Goal: Task Accomplishment & Management: Manage account settings

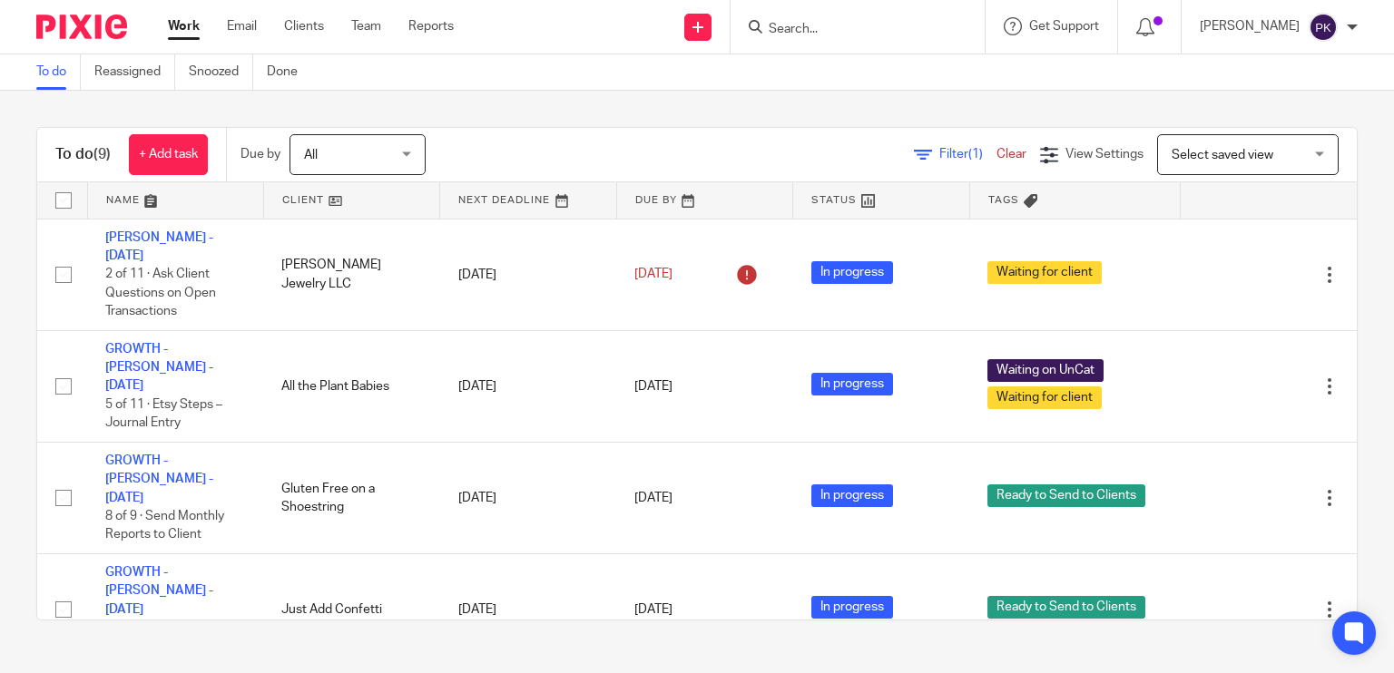
click at [181, 29] on link "Work" at bounding box center [184, 26] width 32 height 18
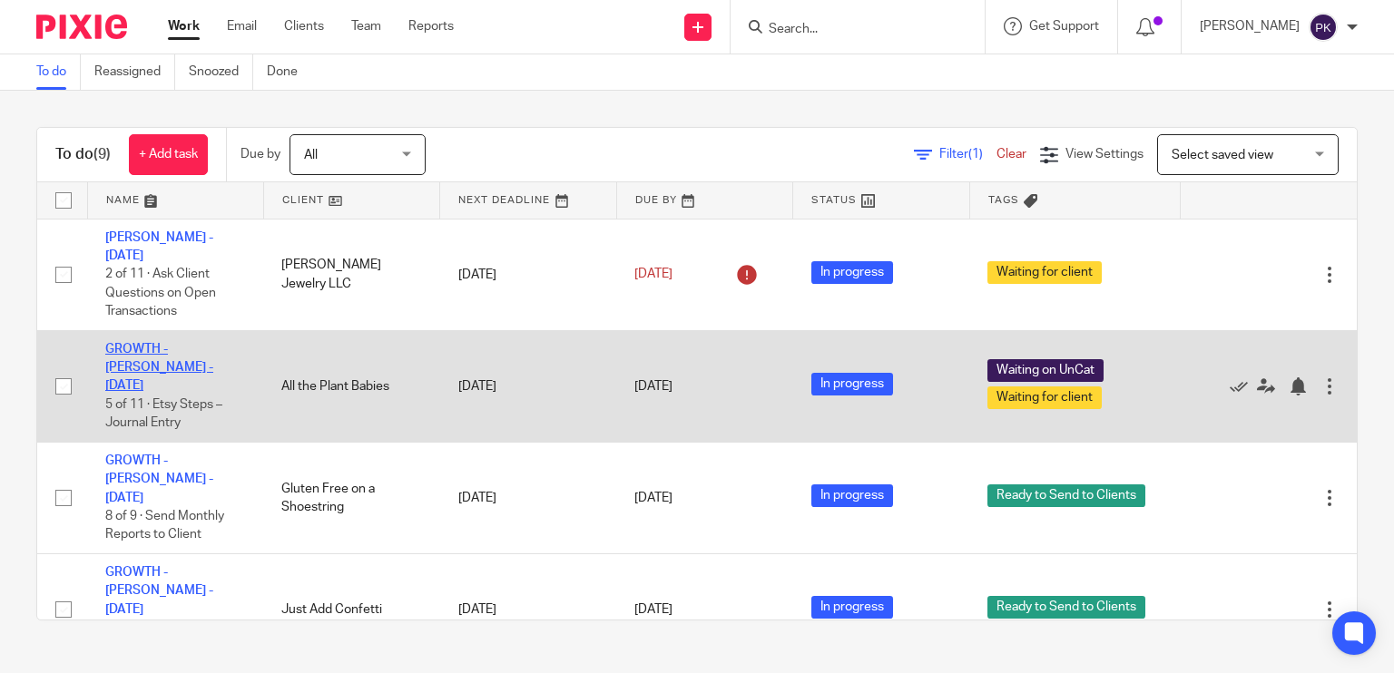
click at [162, 343] on link "GROWTH - [PERSON_NAME] - [DATE]" at bounding box center [159, 368] width 108 height 50
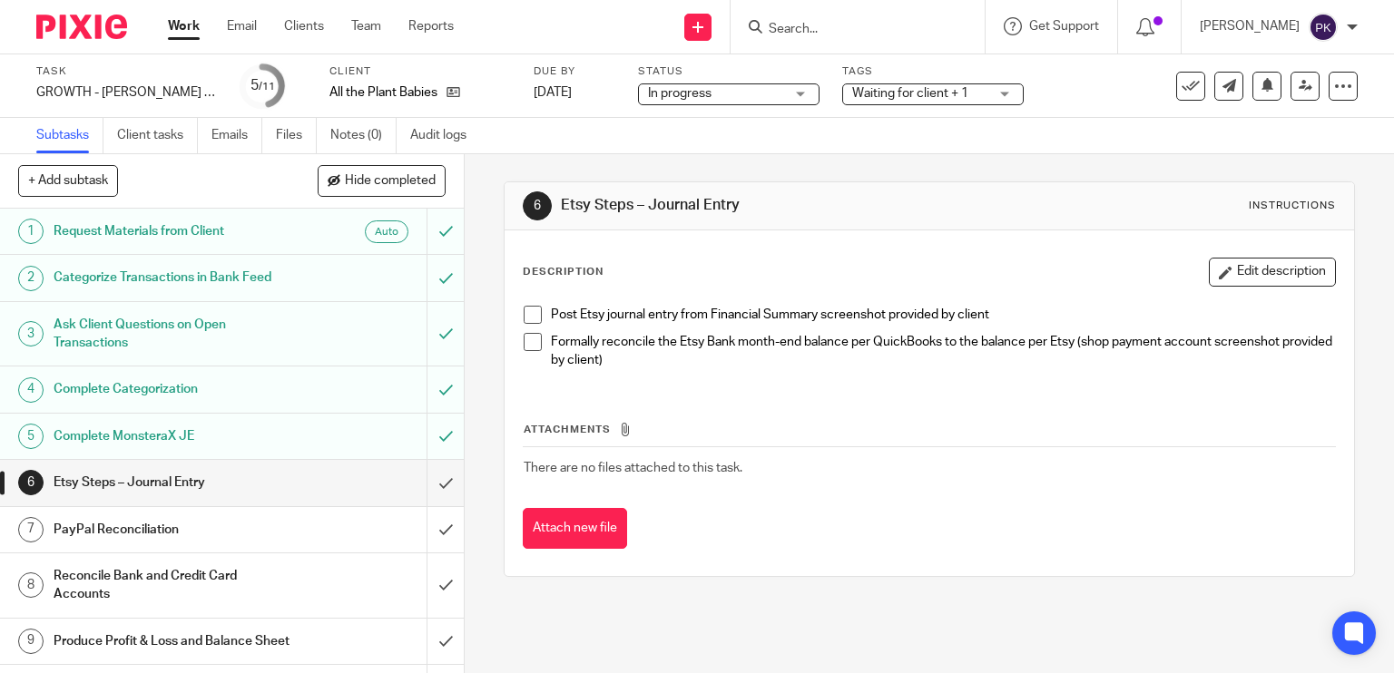
click at [906, 93] on span "Waiting for client + 1" at bounding box center [910, 93] width 116 height 13
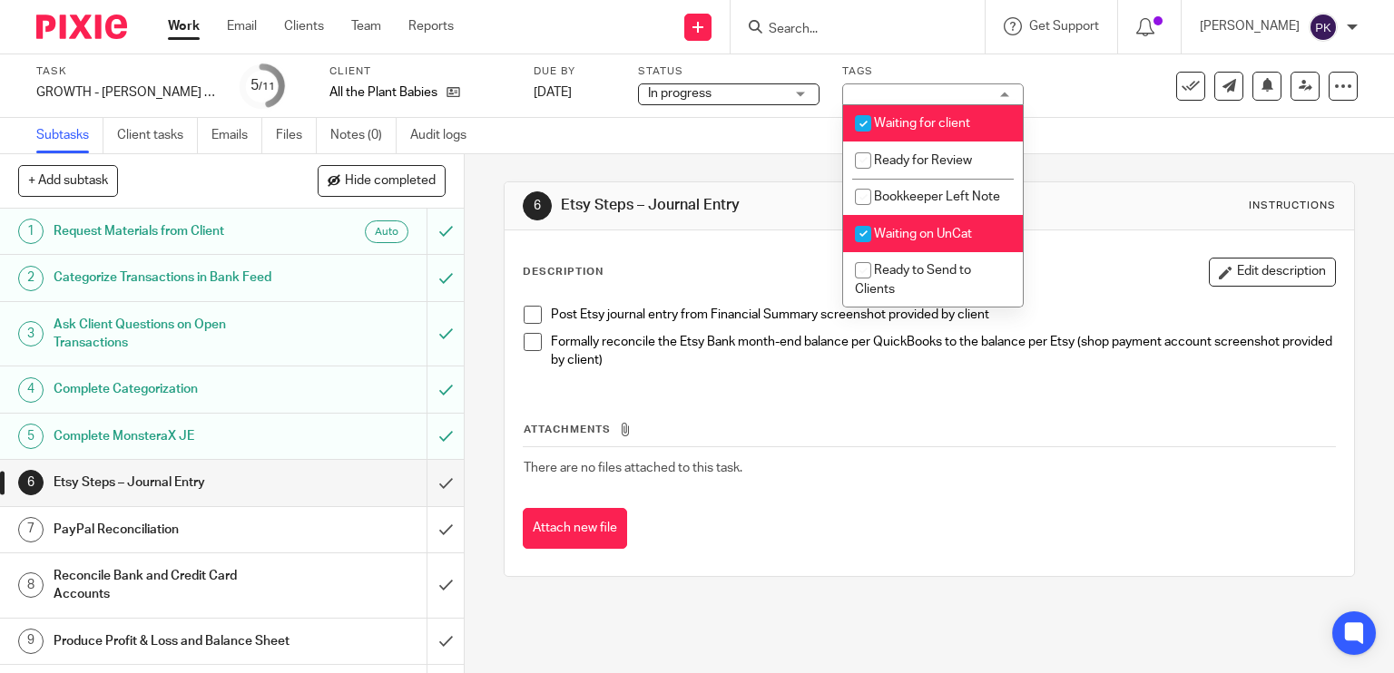
click at [907, 110] on li "Waiting for client" at bounding box center [933, 123] width 180 height 37
checkbox input "false"
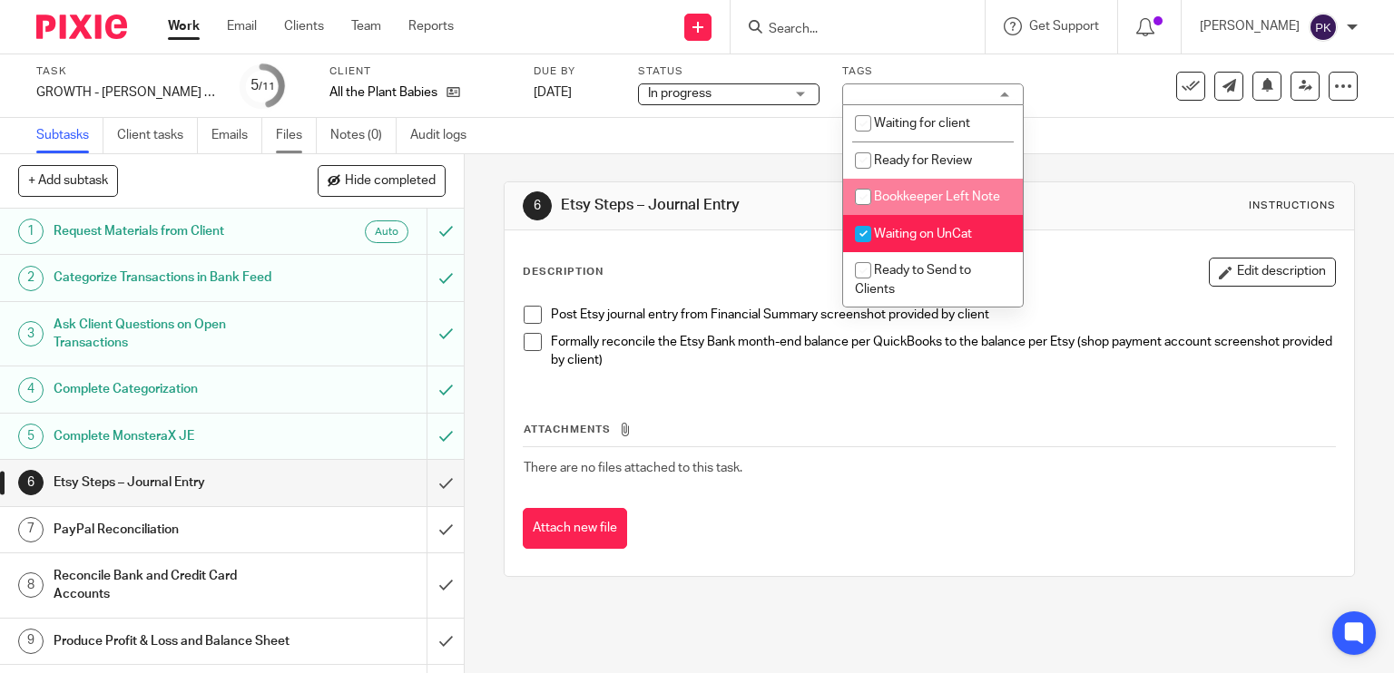
click at [290, 132] on link "Files" at bounding box center [296, 135] width 41 height 35
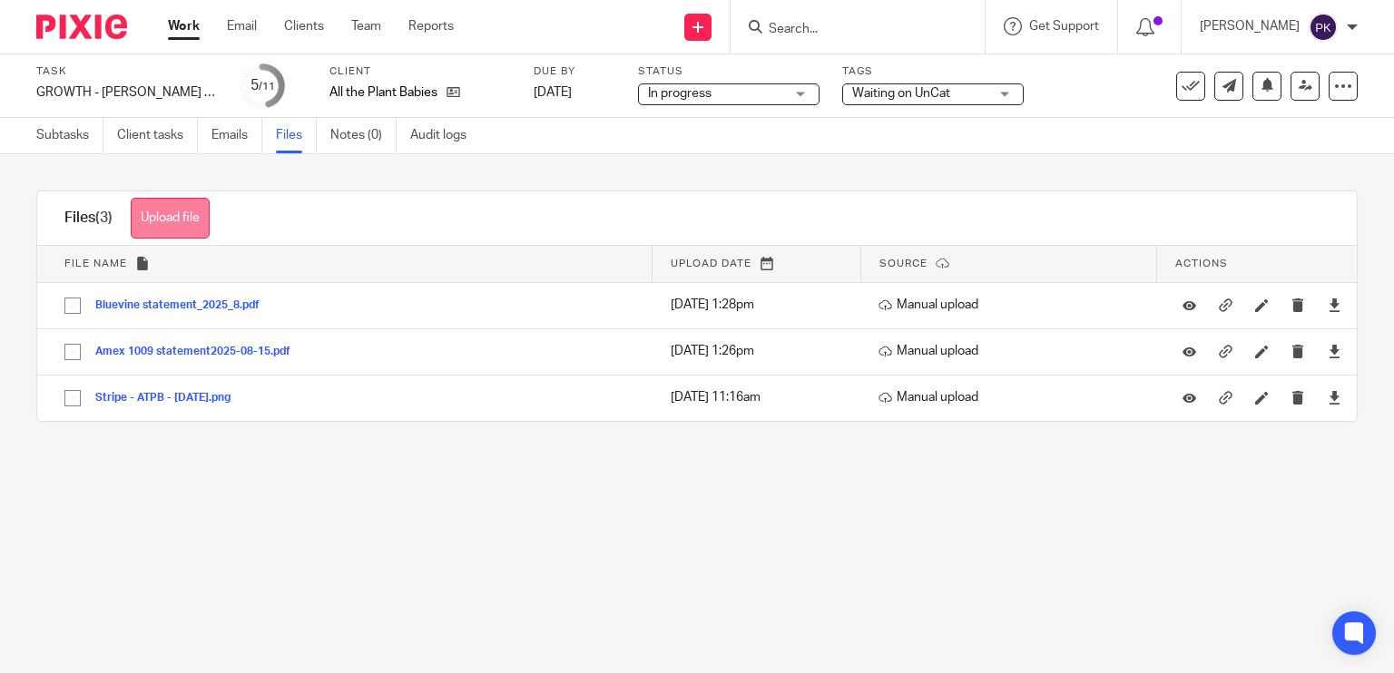
click at [190, 221] on button "Upload file" at bounding box center [170, 218] width 79 height 41
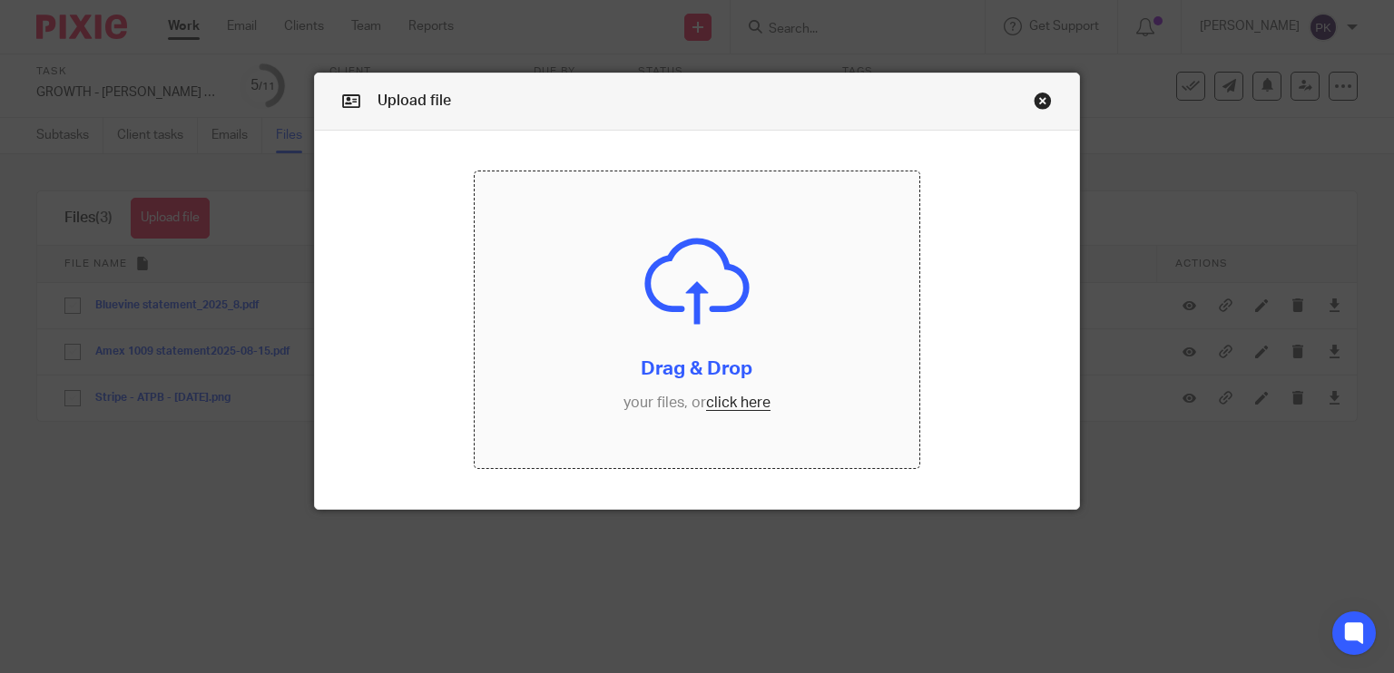
click at [745, 407] on input "file" at bounding box center [697, 320] width 445 height 297
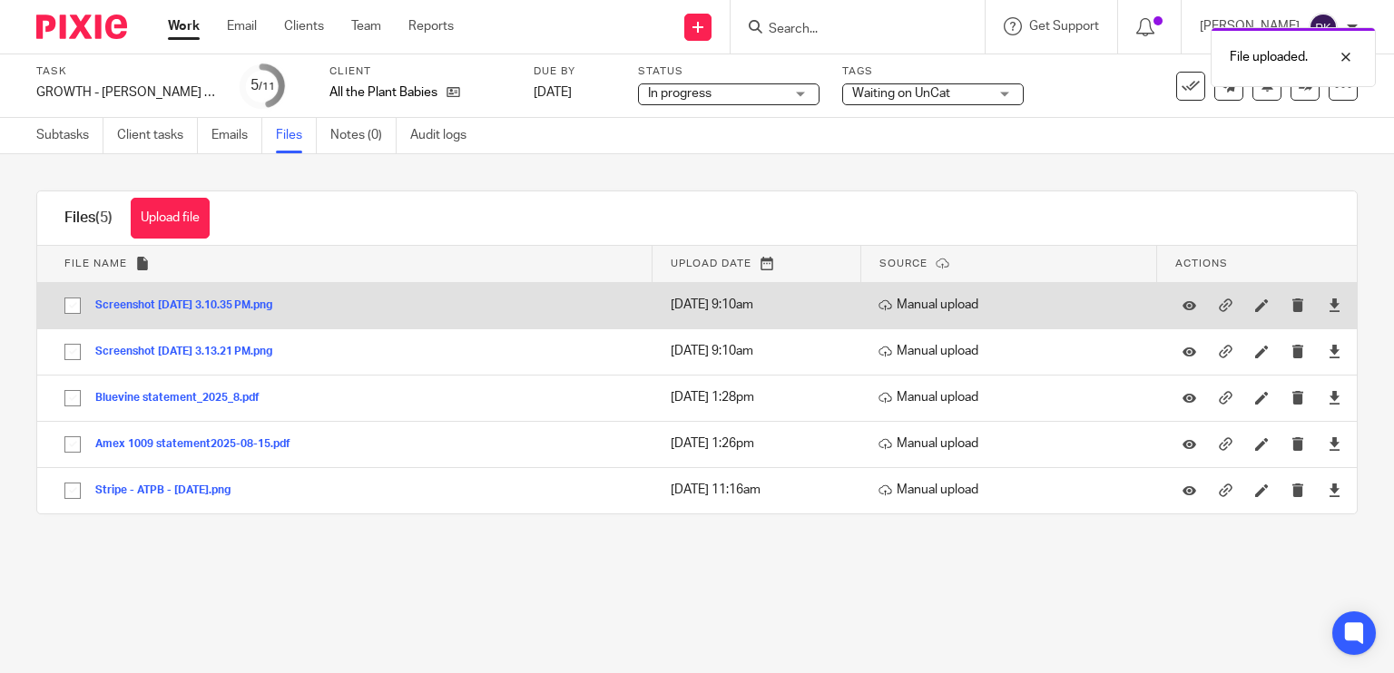
click at [286, 308] on button "Screenshot 2025-09-12 at 3.10.35 PM.png" at bounding box center [190, 305] width 191 height 13
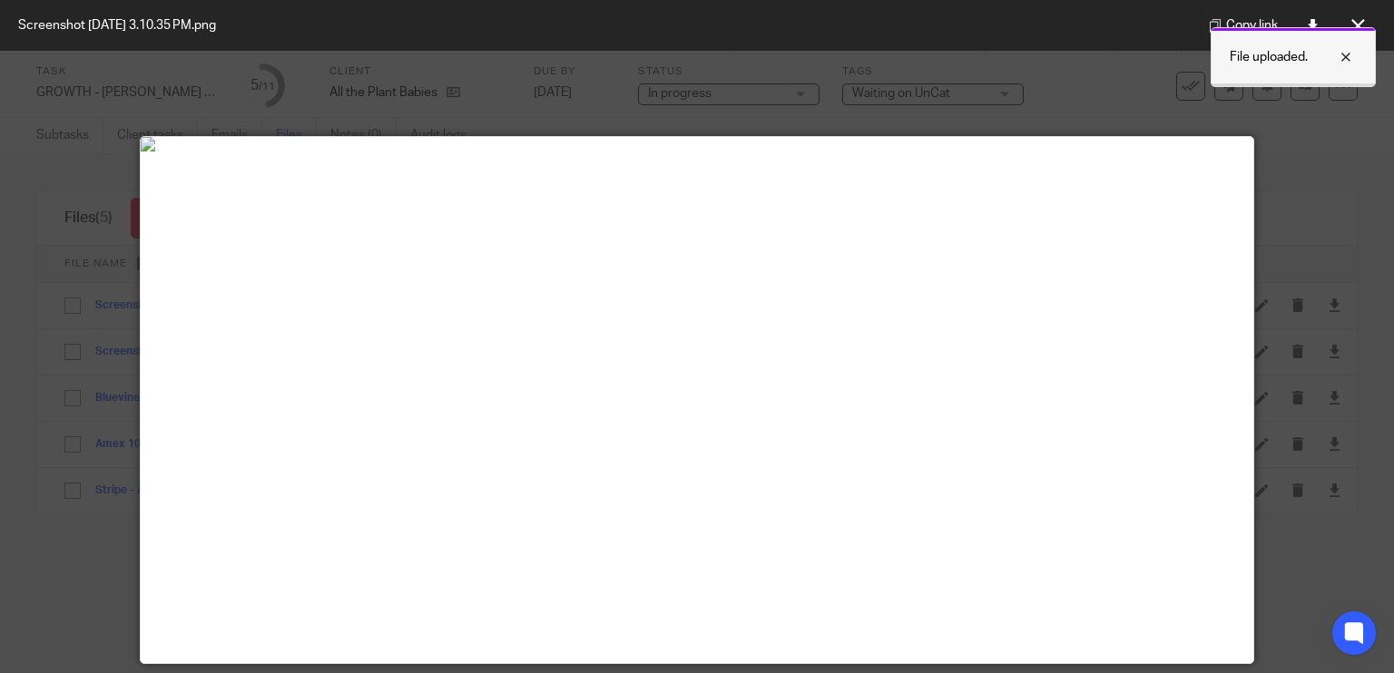
click at [1344, 59] on div at bounding box center [1332, 57] width 49 height 22
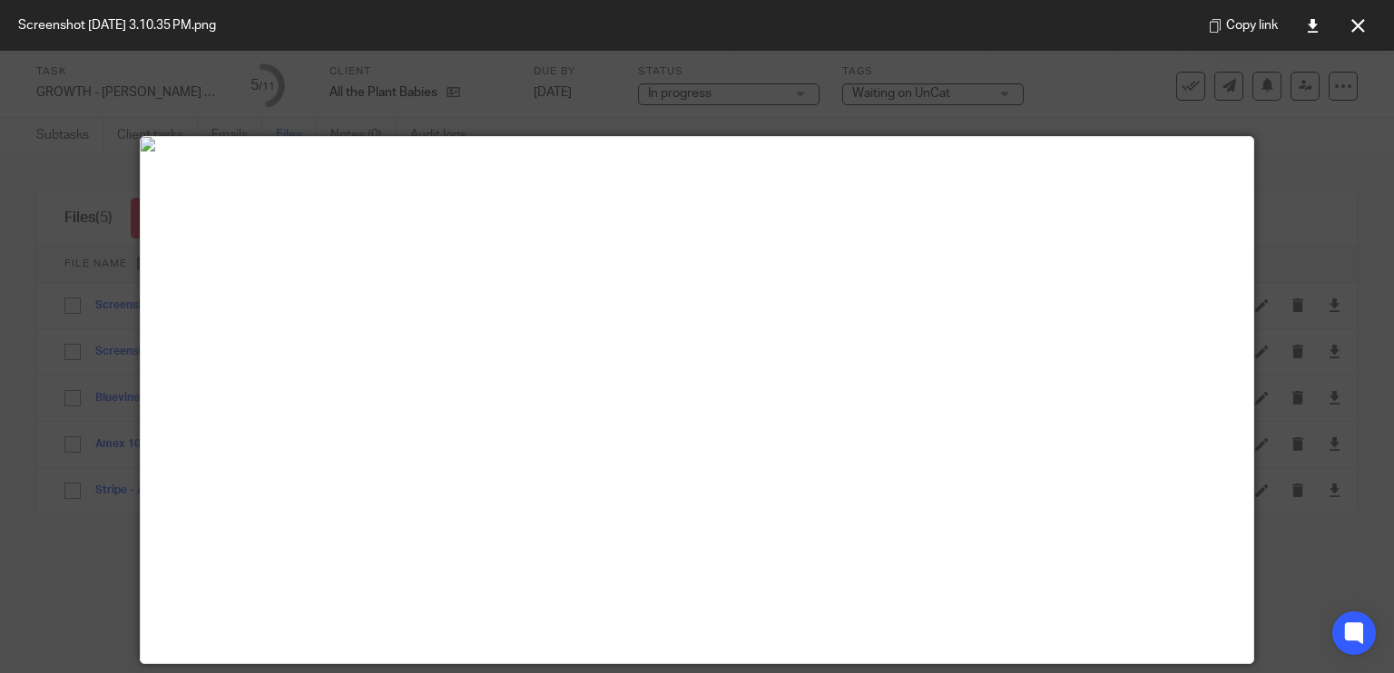
click at [1353, 32] on button at bounding box center [1357, 25] width 36 height 36
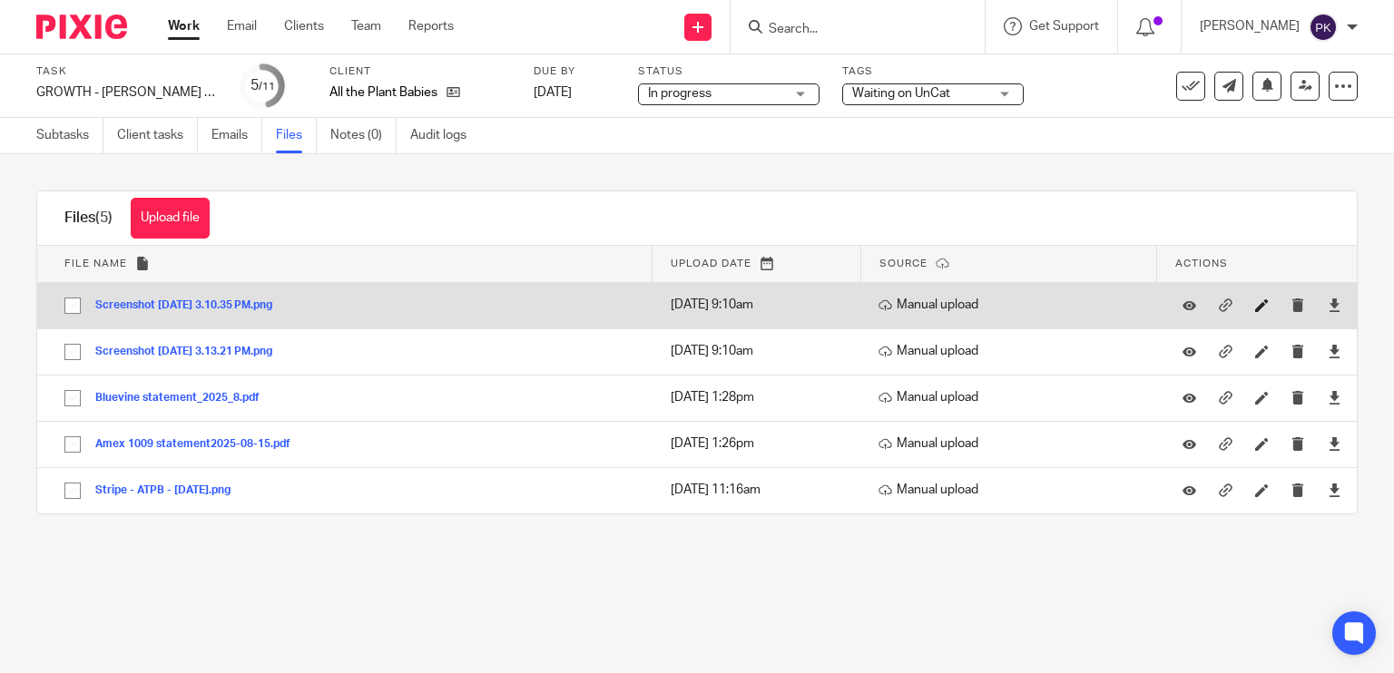
click at [1255, 296] on link at bounding box center [1266, 305] width 23 height 18
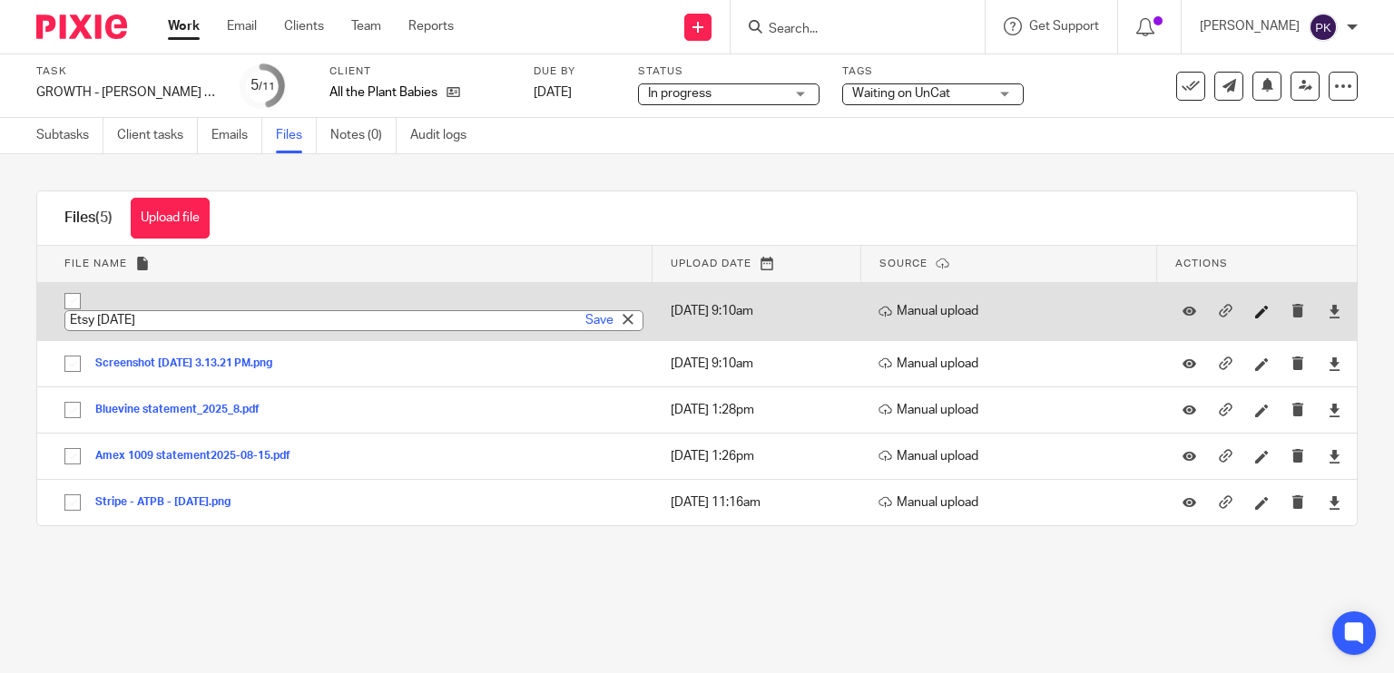
type input "Etsy [DATE]"
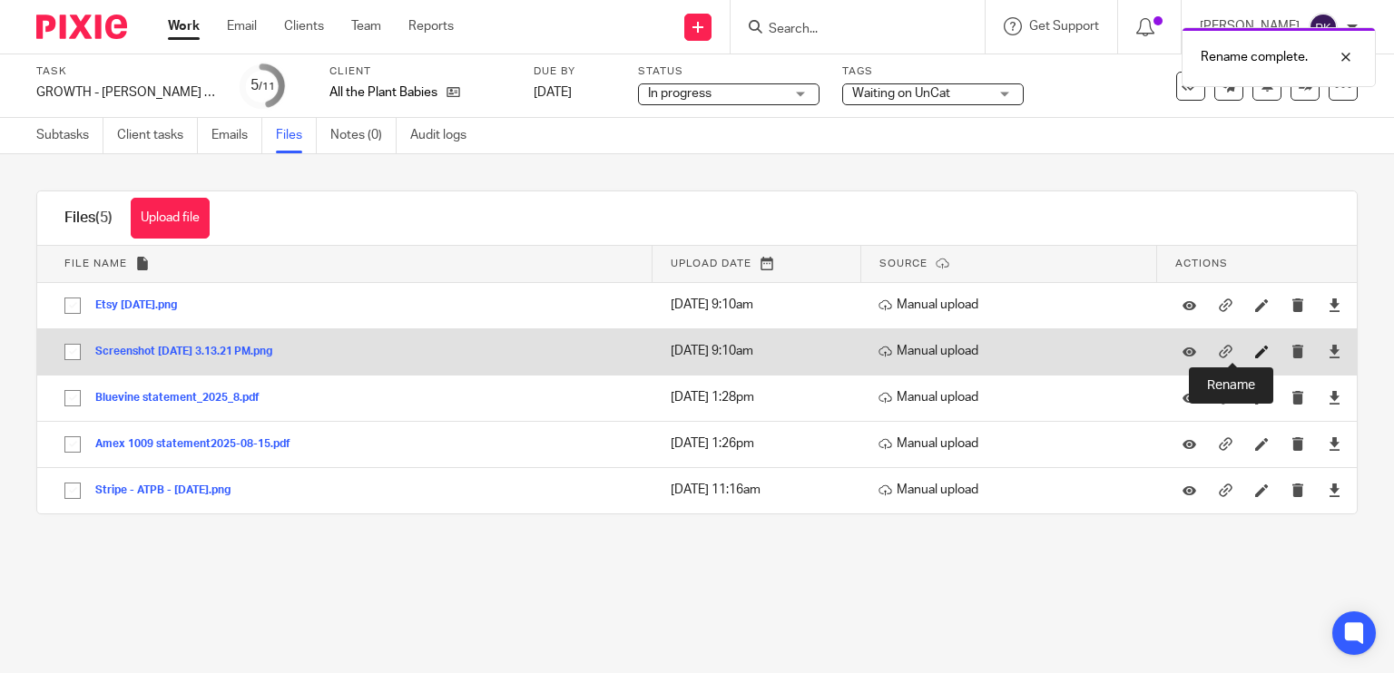
click at [1255, 348] on icon at bounding box center [1262, 352] width 14 height 14
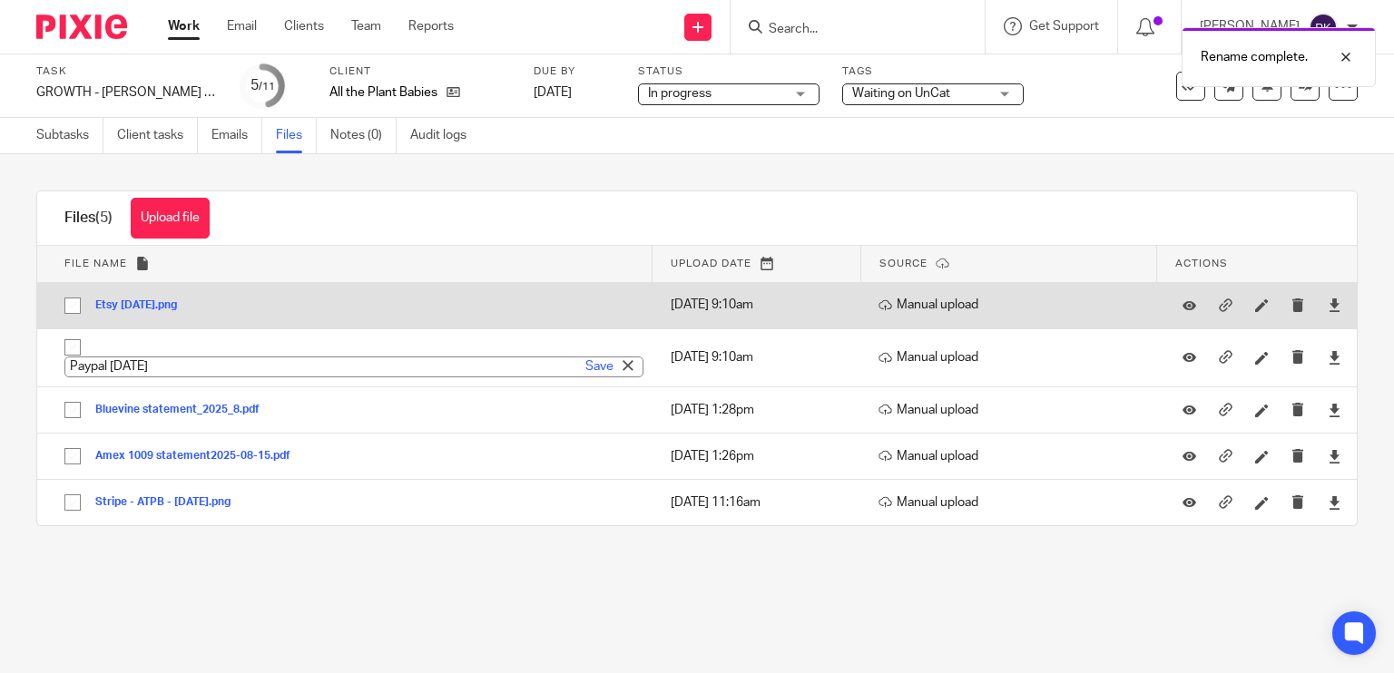
type input "Paypal [DATE]"
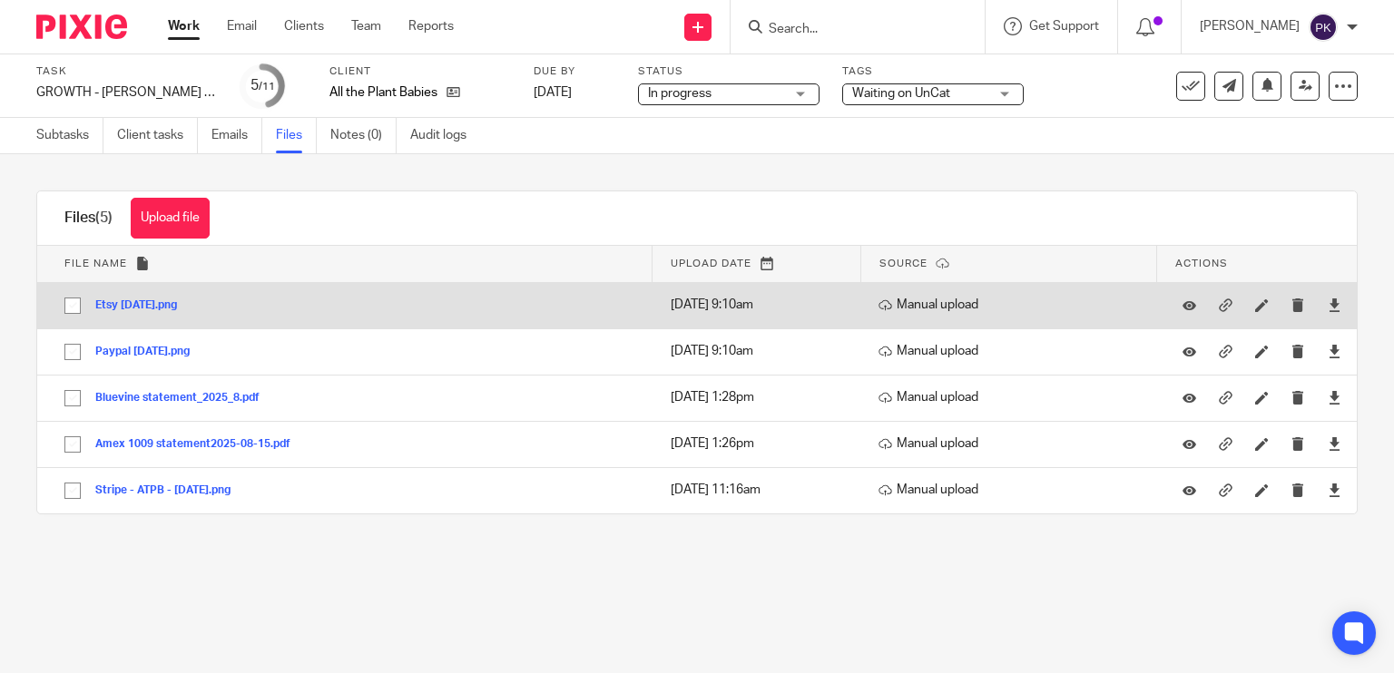
click at [156, 307] on button "Etsy [DATE].png" at bounding box center [142, 305] width 95 height 13
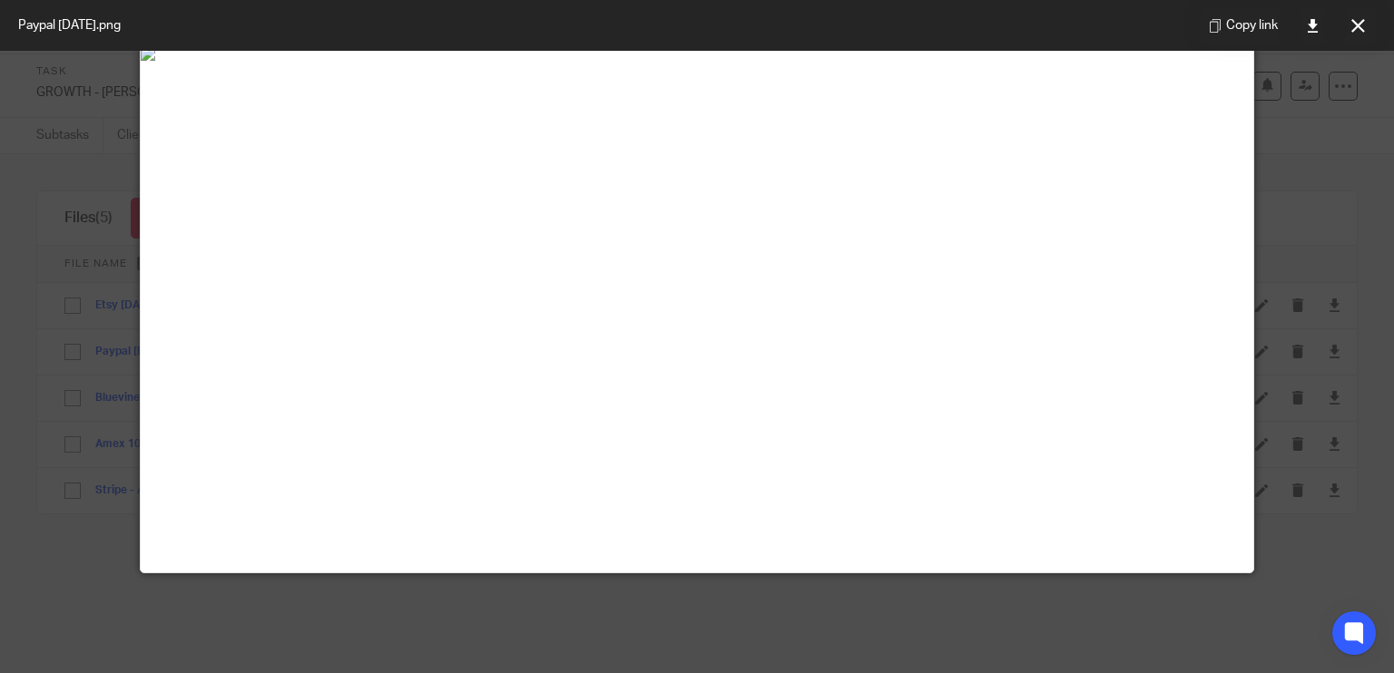
scroll to position [75, 0]
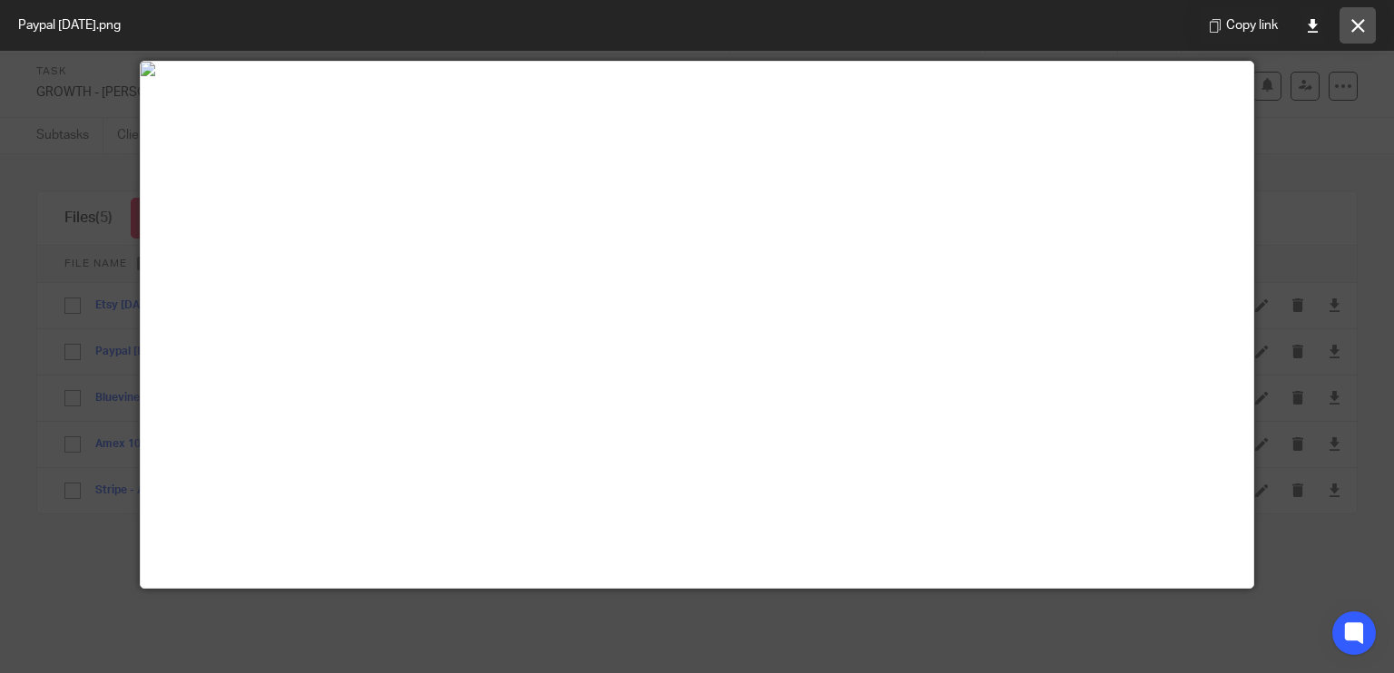
click at [1365, 21] on button at bounding box center [1357, 25] width 36 height 36
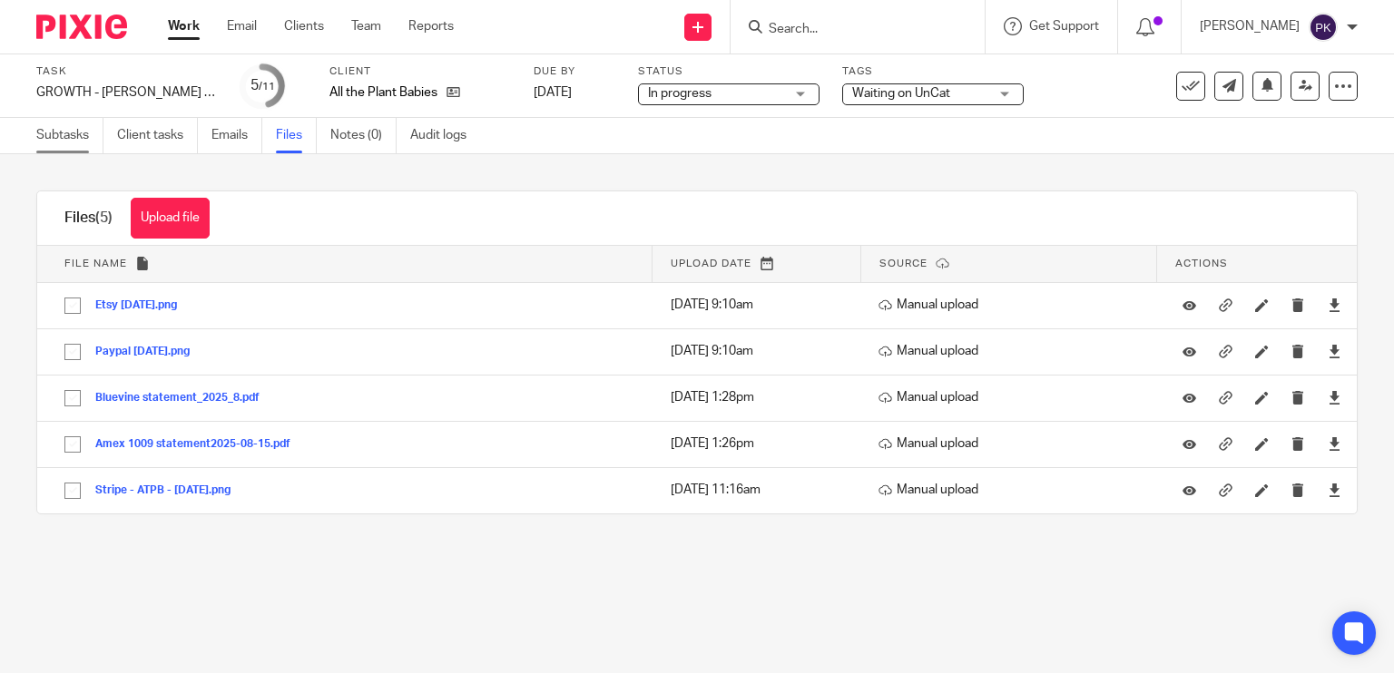
click at [56, 146] on link "Subtasks" at bounding box center [69, 135] width 67 height 35
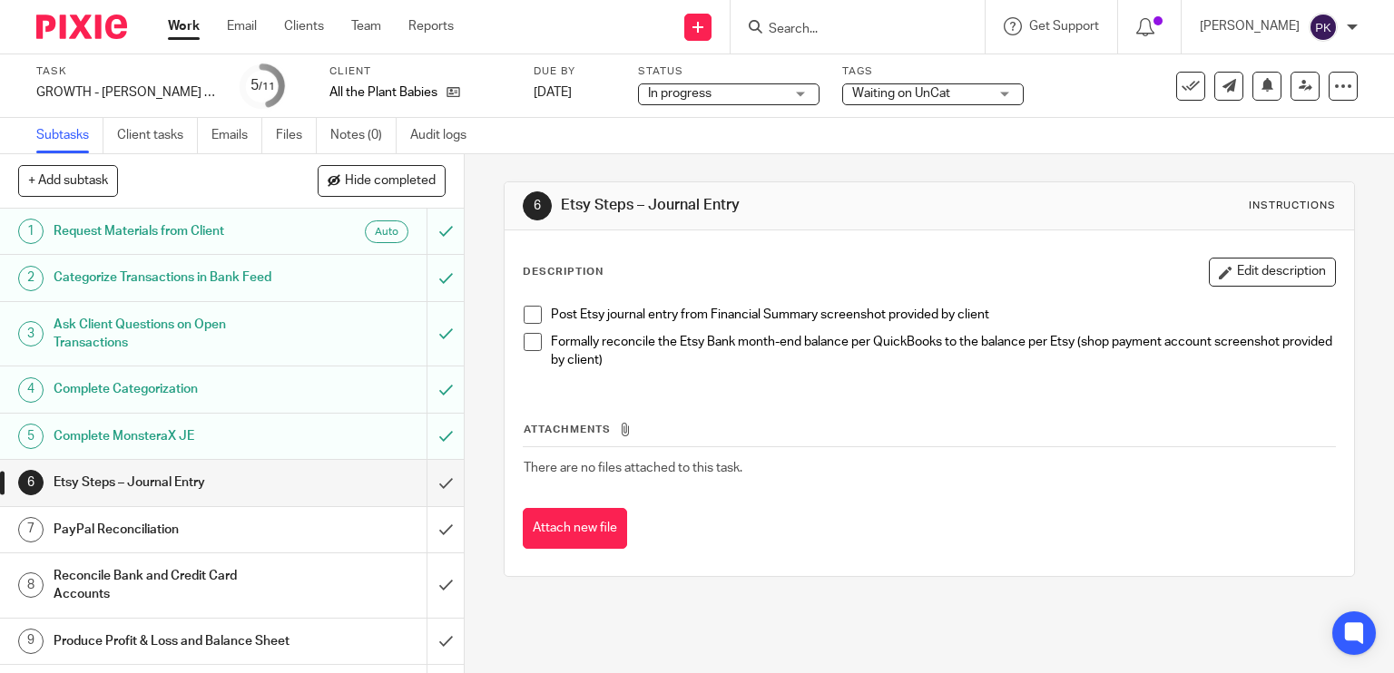
click at [525, 318] on span at bounding box center [533, 315] width 18 height 18
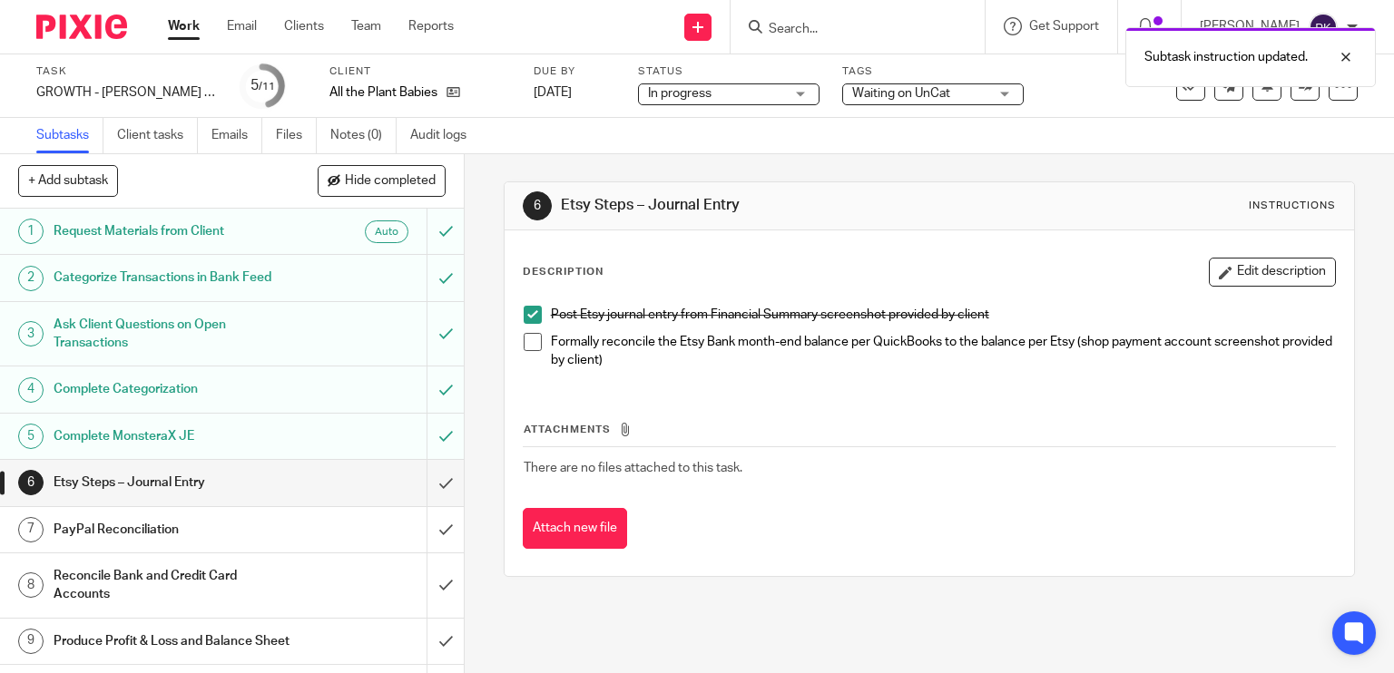
click at [525, 346] on span at bounding box center [533, 342] width 18 height 18
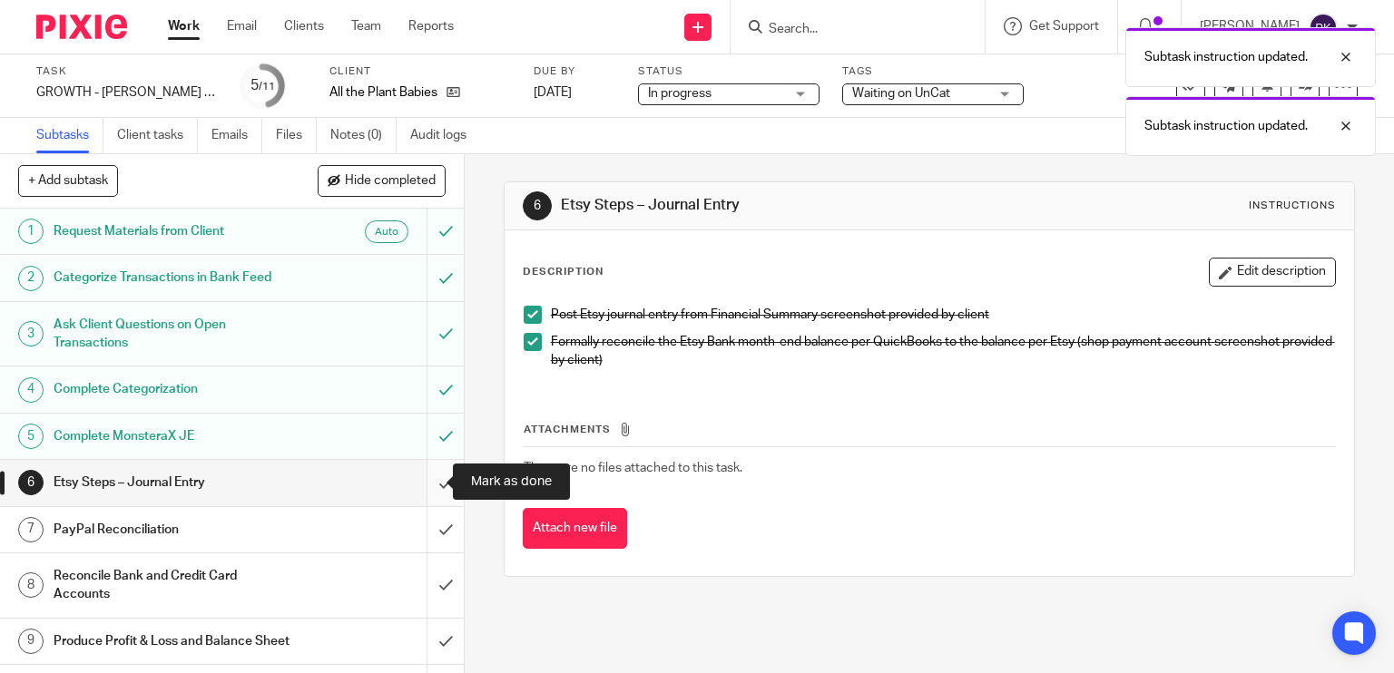
click at [424, 475] on input "submit" at bounding box center [232, 482] width 464 height 45
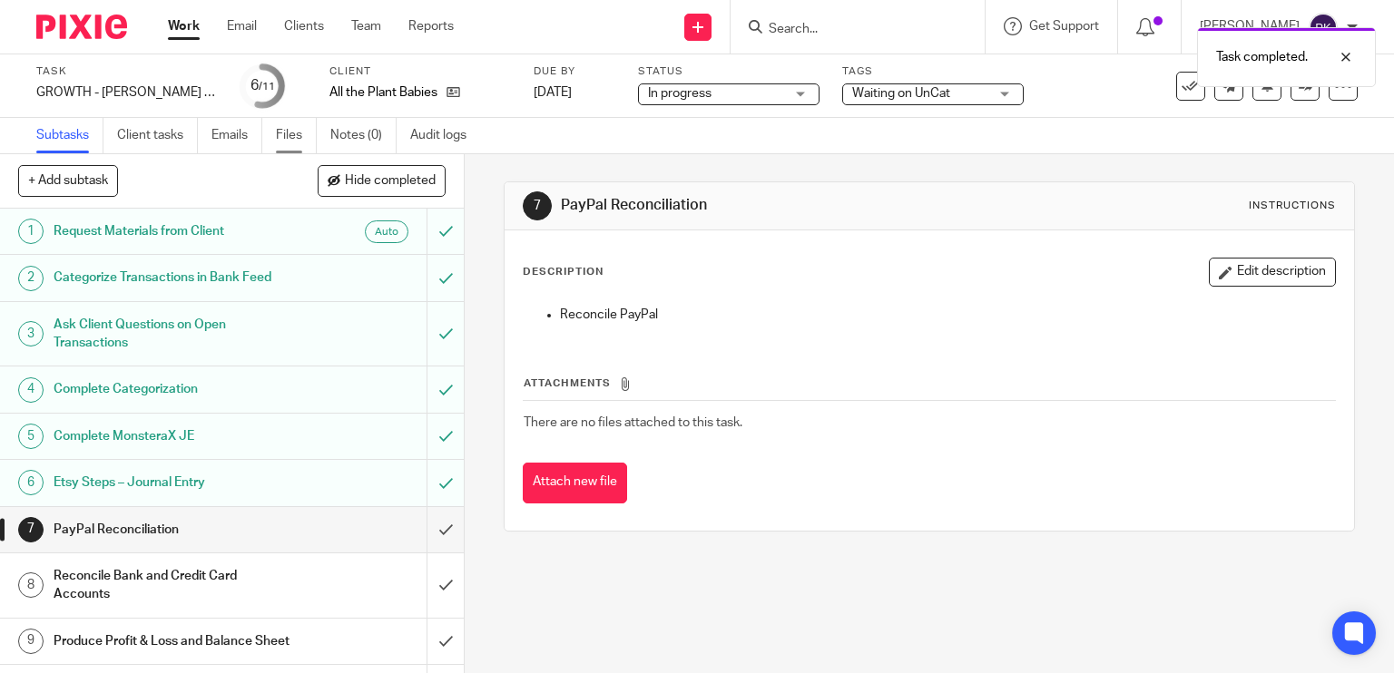
click at [287, 146] on link "Files" at bounding box center [296, 135] width 41 height 35
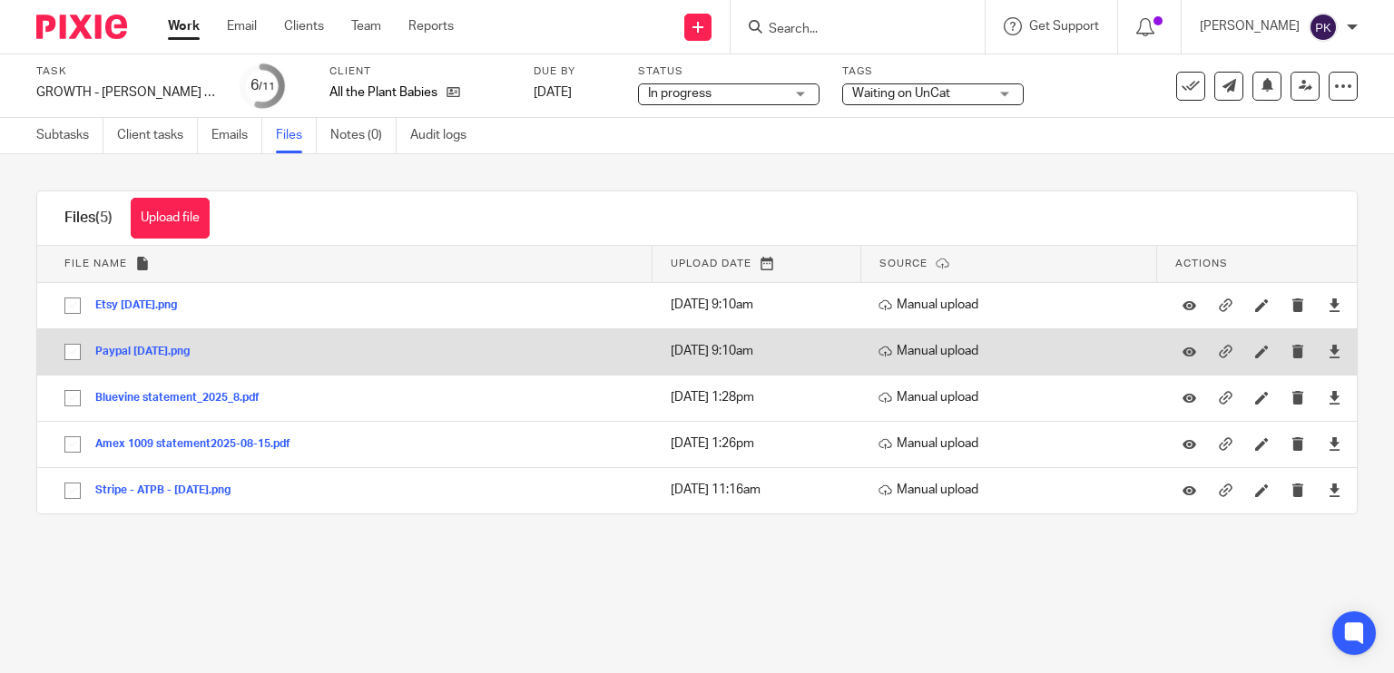
click at [185, 348] on button "Paypal [DATE].png" at bounding box center [149, 352] width 108 height 13
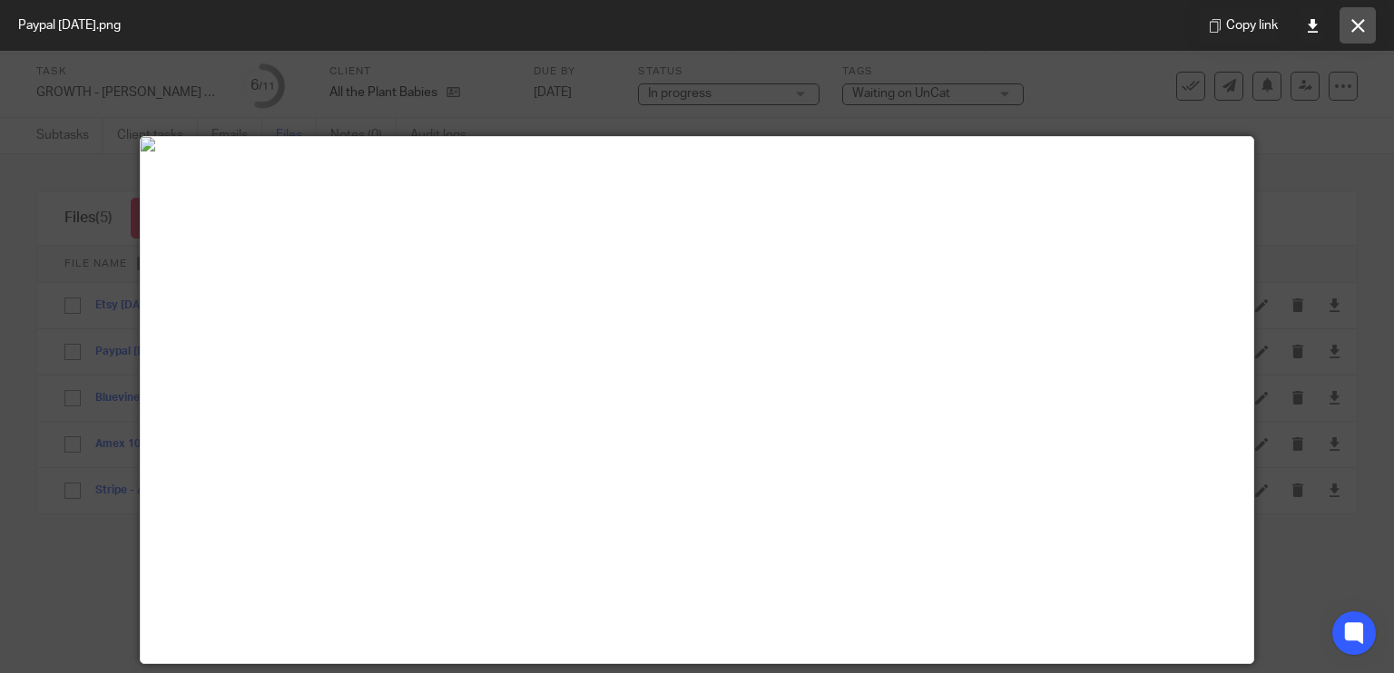
click at [1358, 31] on icon at bounding box center [1358, 26] width 14 height 14
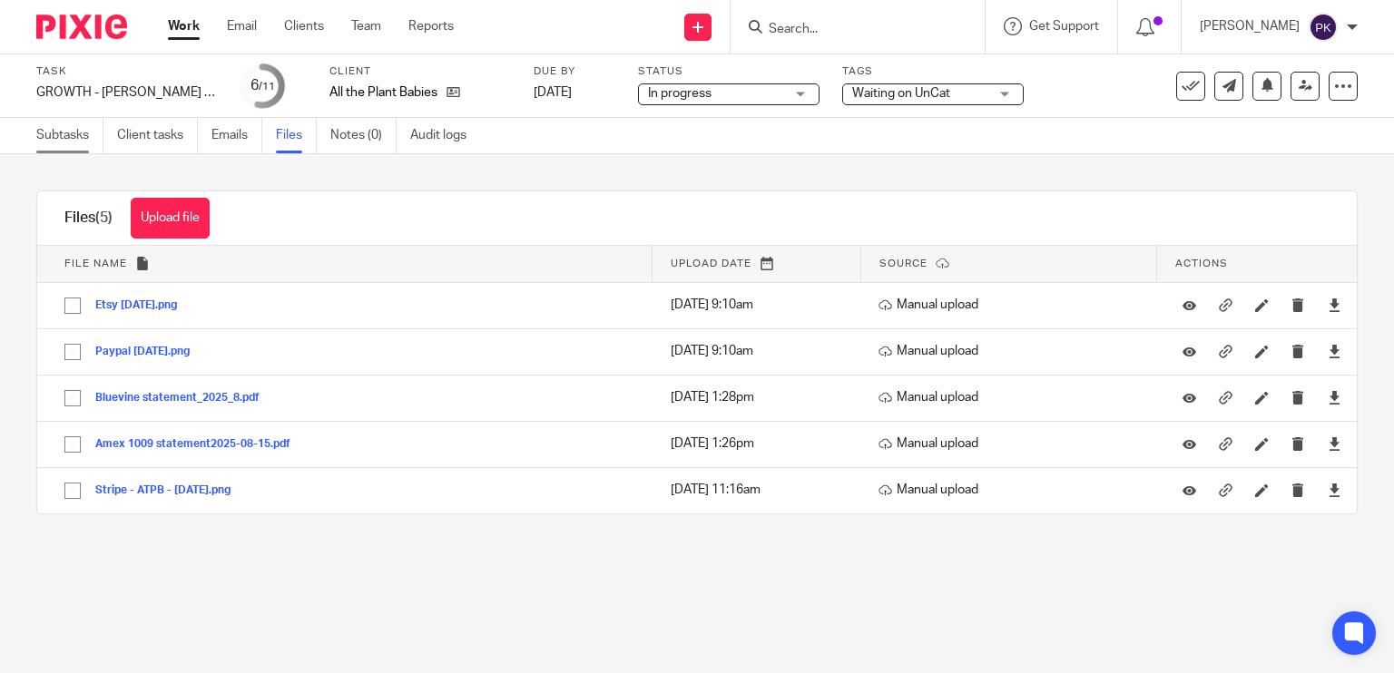
click at [65, 137] on link "Subtasks" at bounding box center [69, 135] width 67 height 35
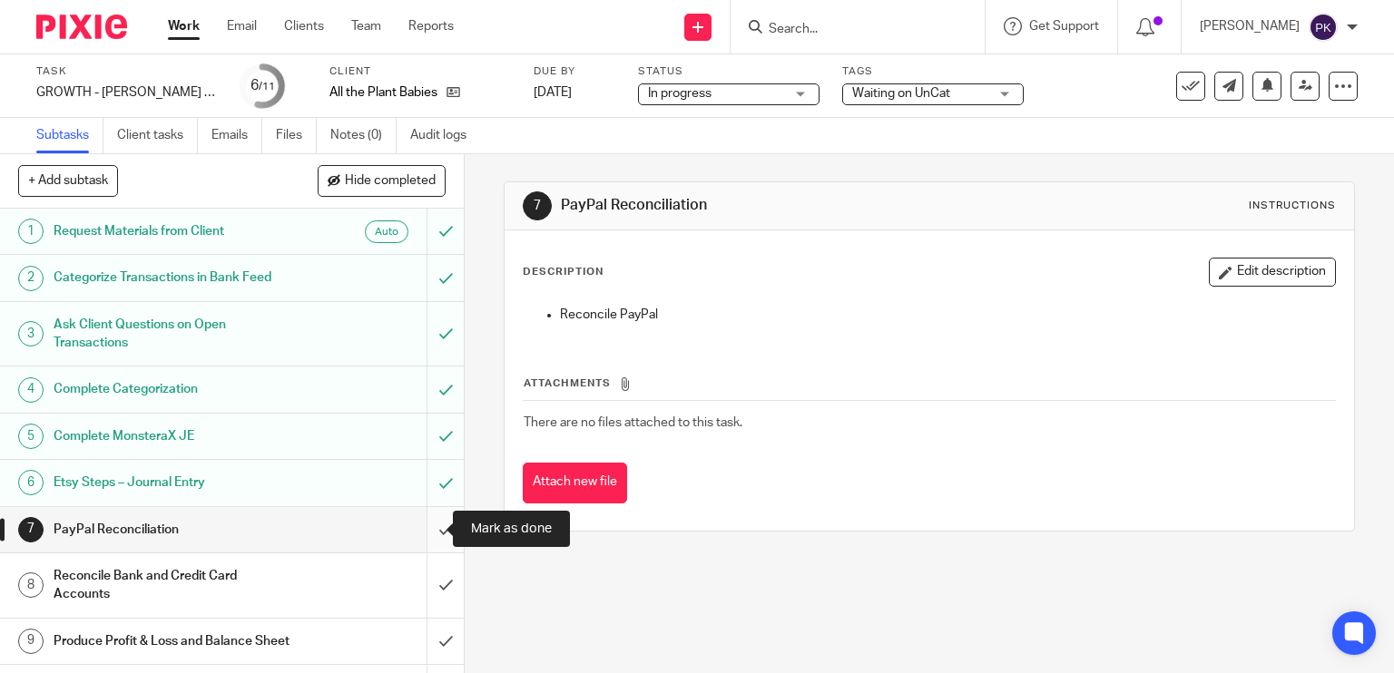
click at [424, 525] on input "submit" at bounding box center [232, 529] width 464 height 45
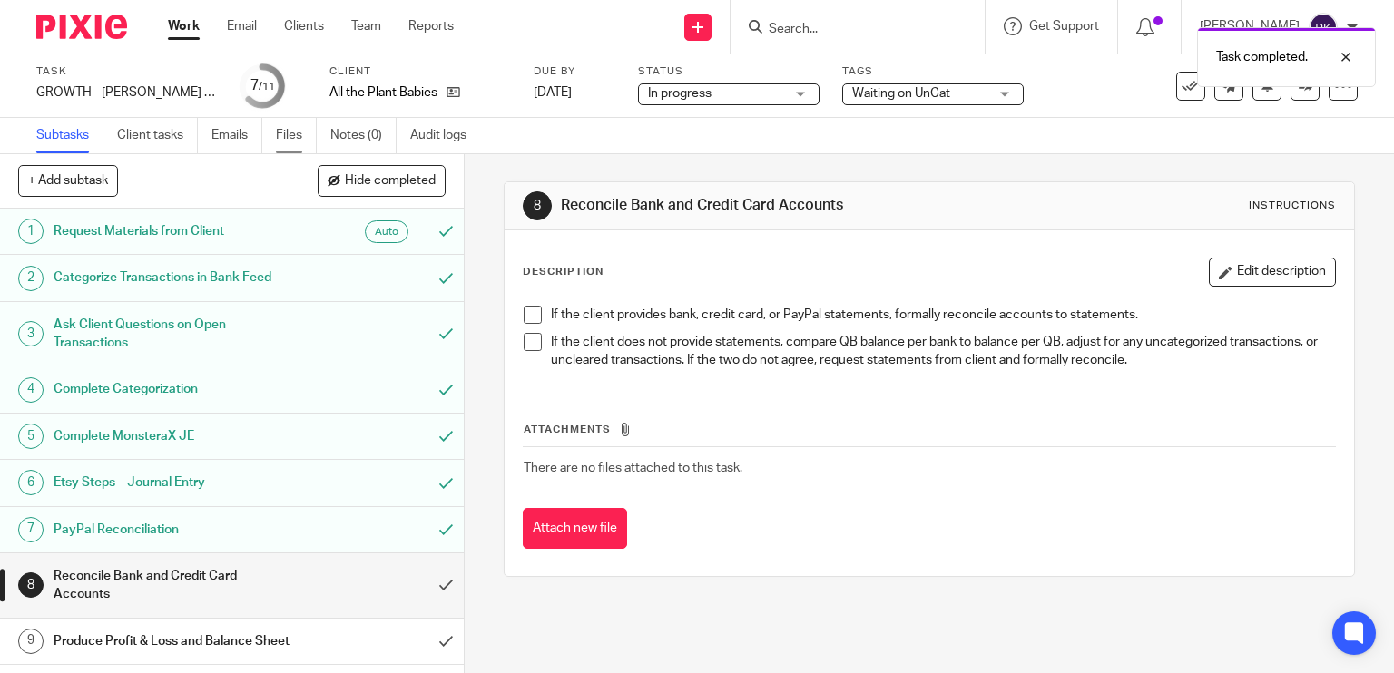
click at [282, 126] on link "Files" at bounding box center [296, 135] width 41 height 35
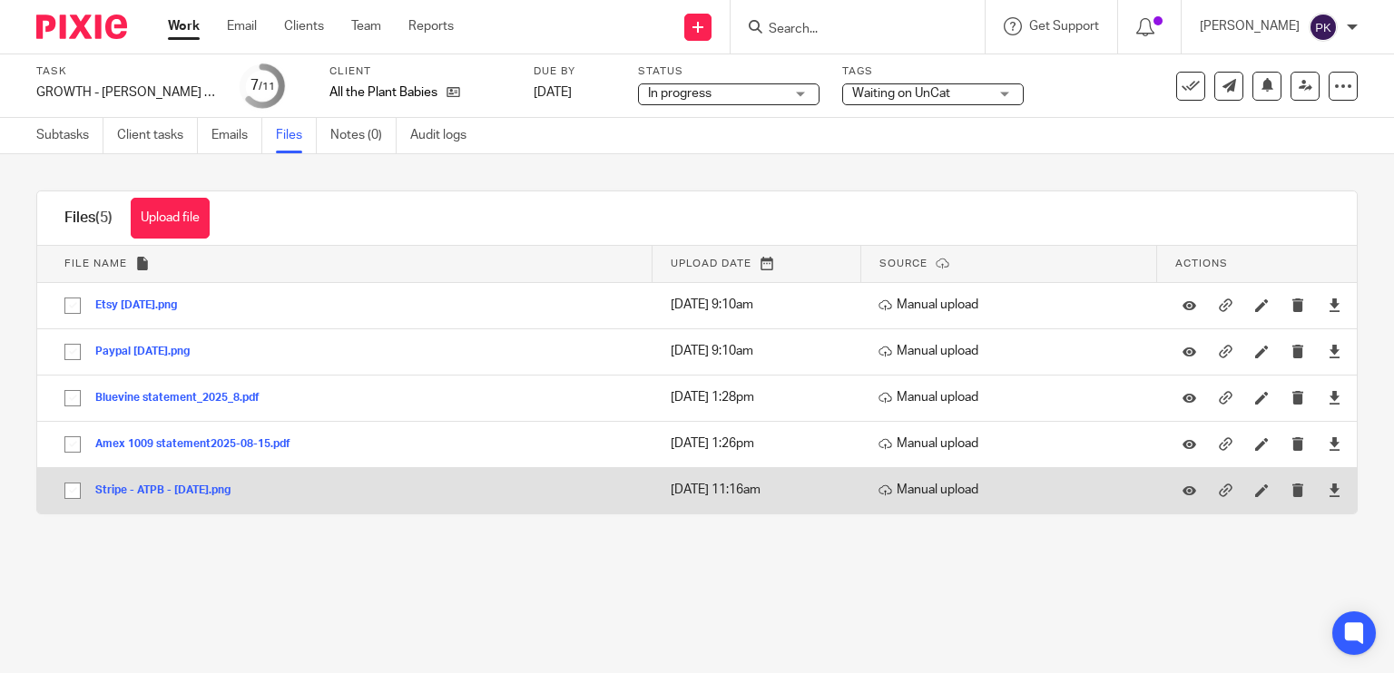
click at [152, 494] on button "Stripe - ATPB - [DATE].png" at bounding box center [169, 491] width 149 height 13
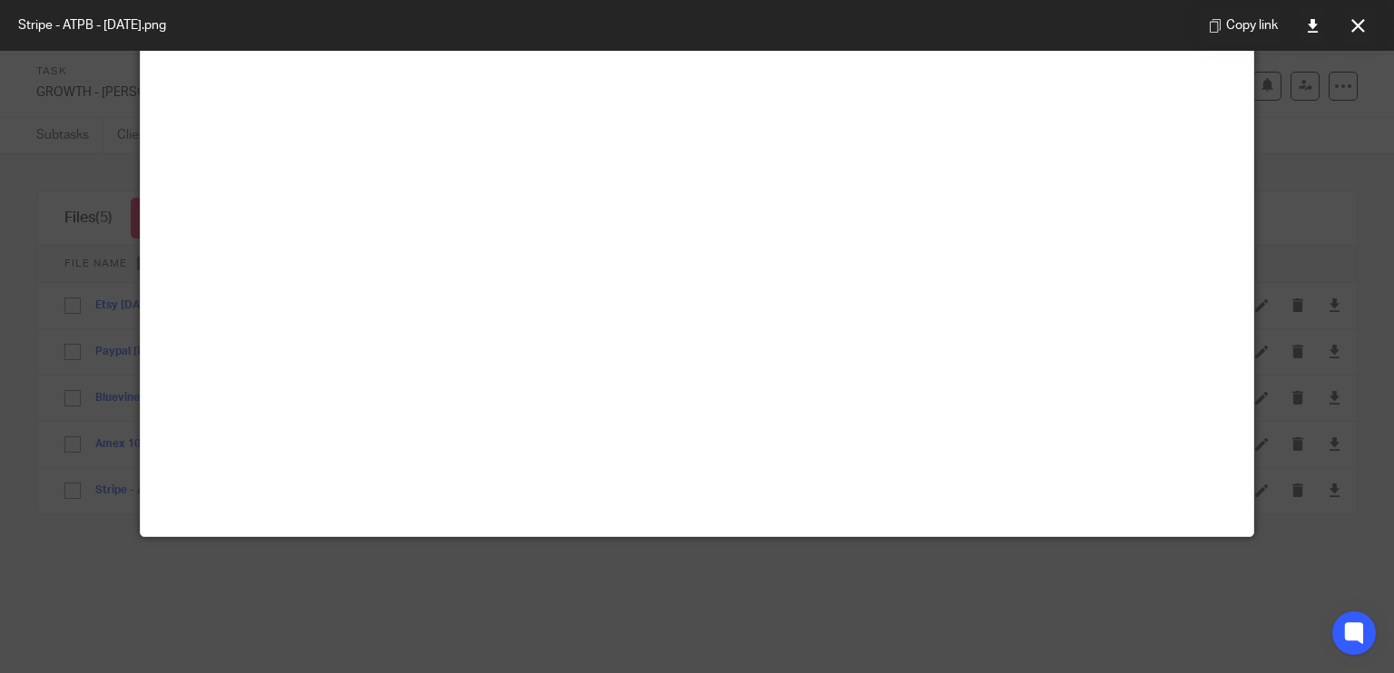
scroll to position [247, 0]
click at [1361, 19] on icon at bounding box center [1358, 26] width 14 height 14
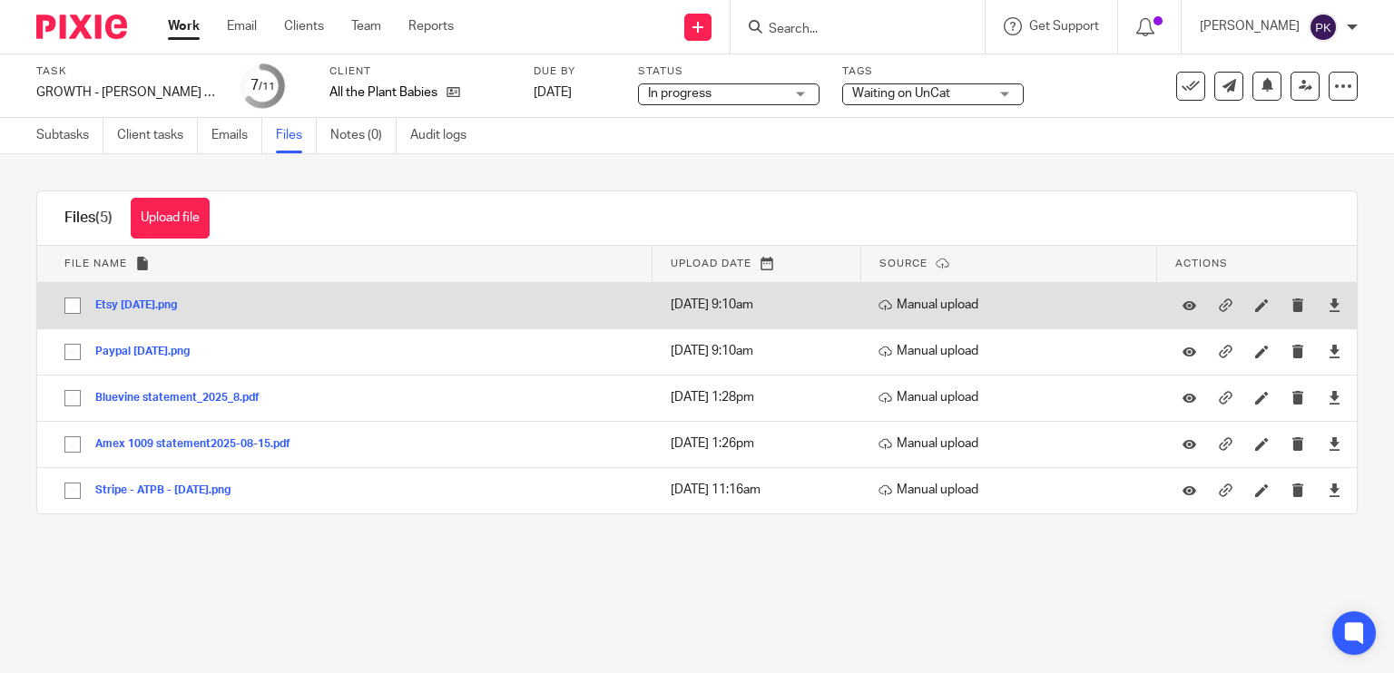
click at [169, 309] on button "Etsy [DATE].png" at bounding box center [142, 305] width 95 height 13
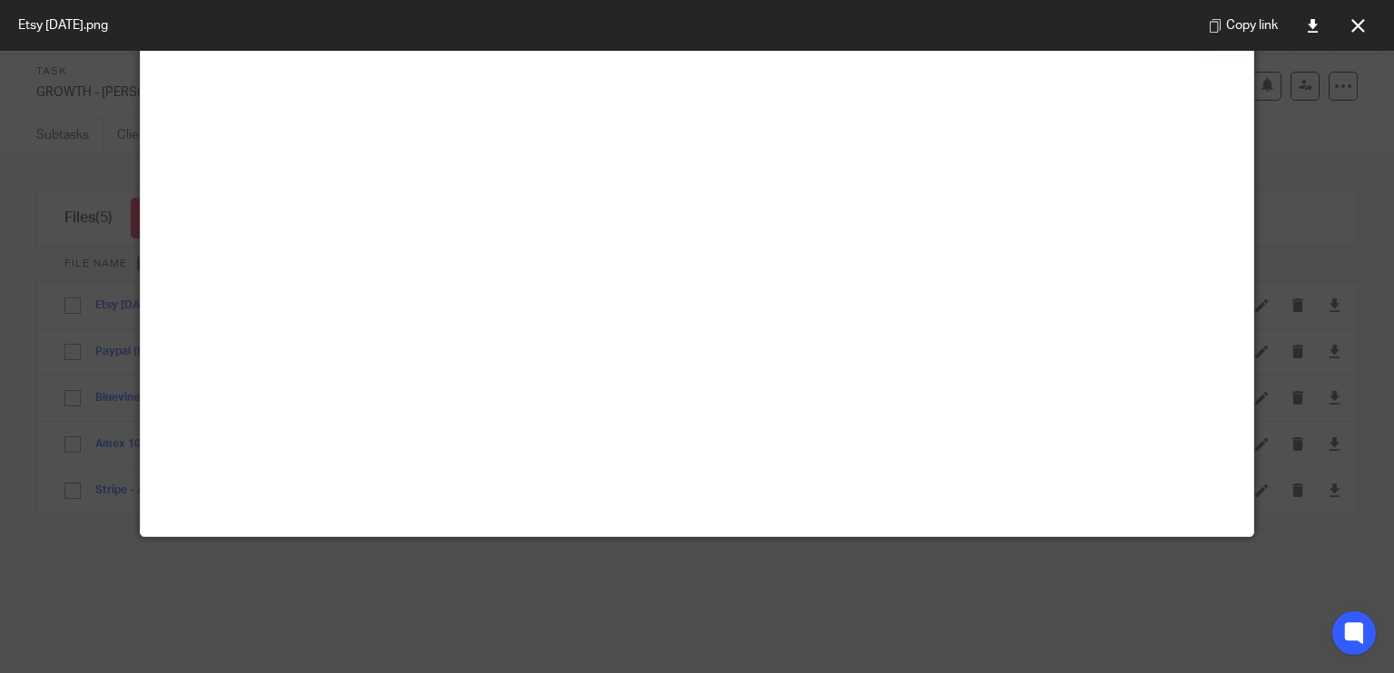
scroll to position [0, 0]
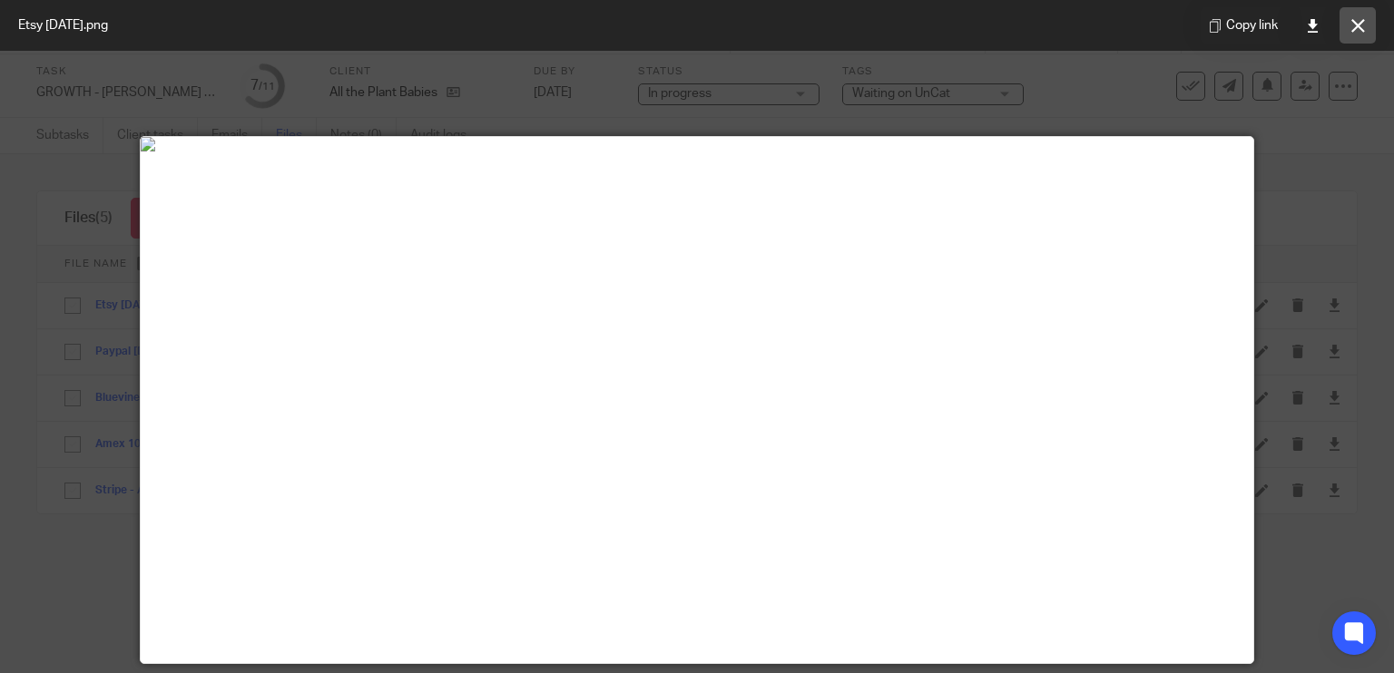
click at [1358, 25] on icon at bounding box center [1358, 26] width 14 height 14
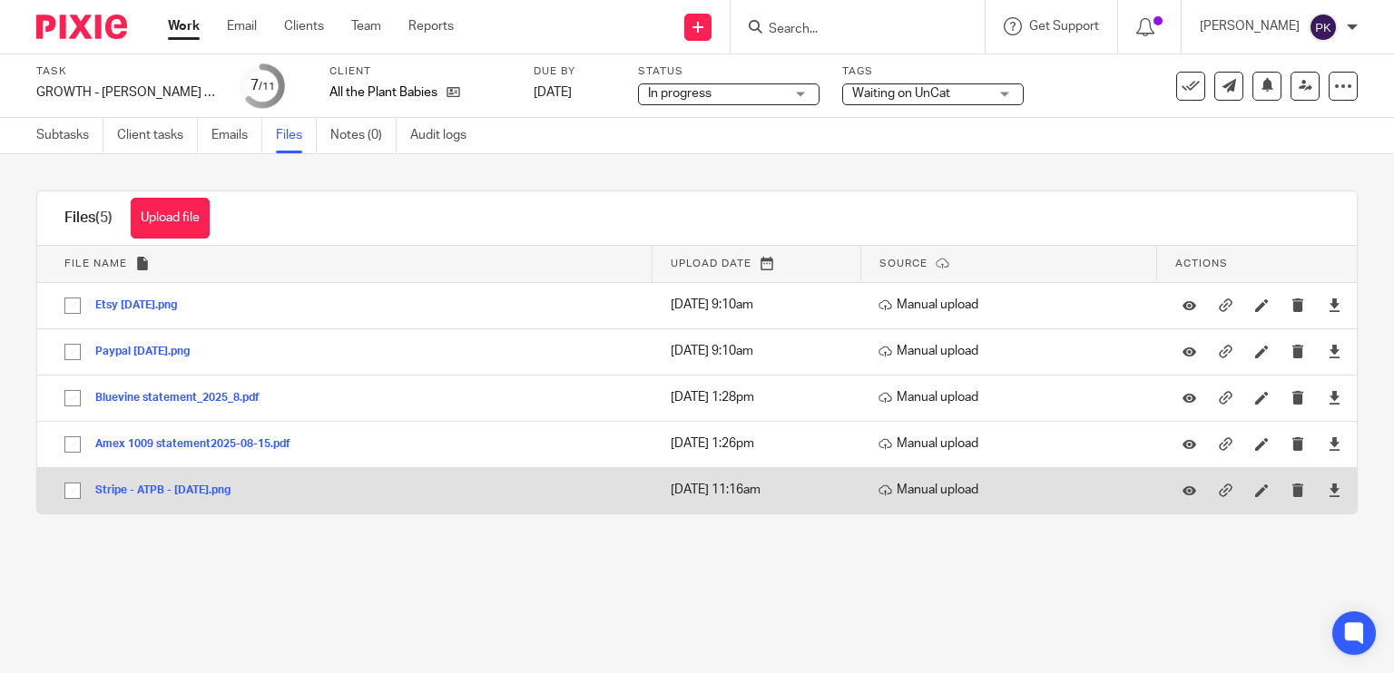
click at [187, 486] on button "Stripe - ATPB - [DATE].png" at bounding box center [169, 491] width 149 height 13
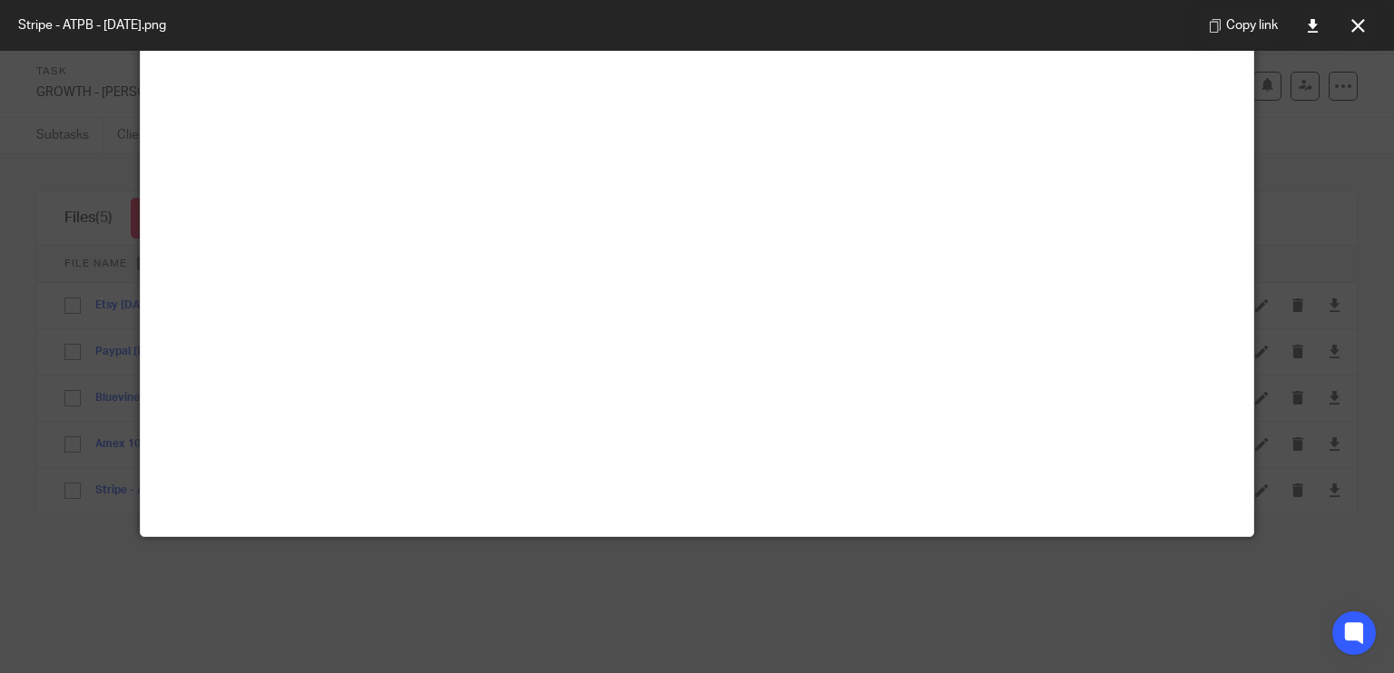
scroll to position [283, 0]
click at [1365, 32] on button at bounding box center [1357, 25] width 36 height 36
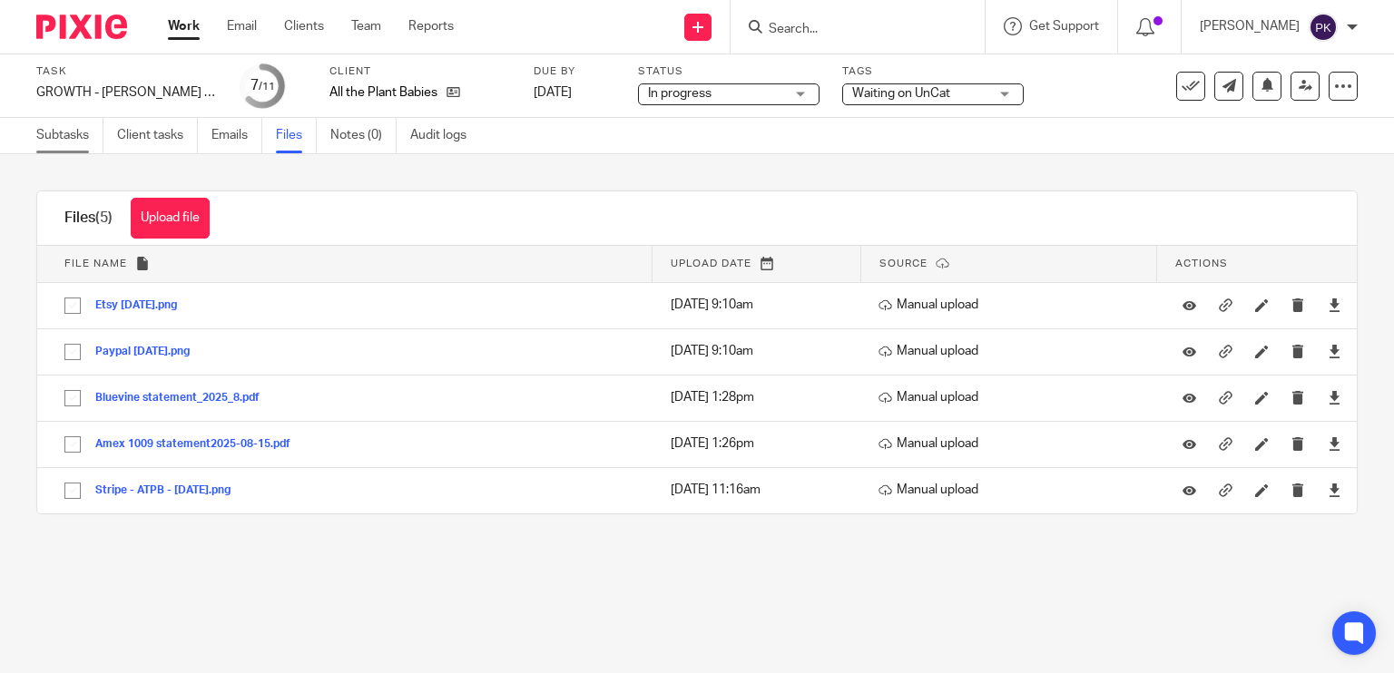
click at [57, 141] on link "Subtasks" at bounding box center [69, 135] width 67 height 35
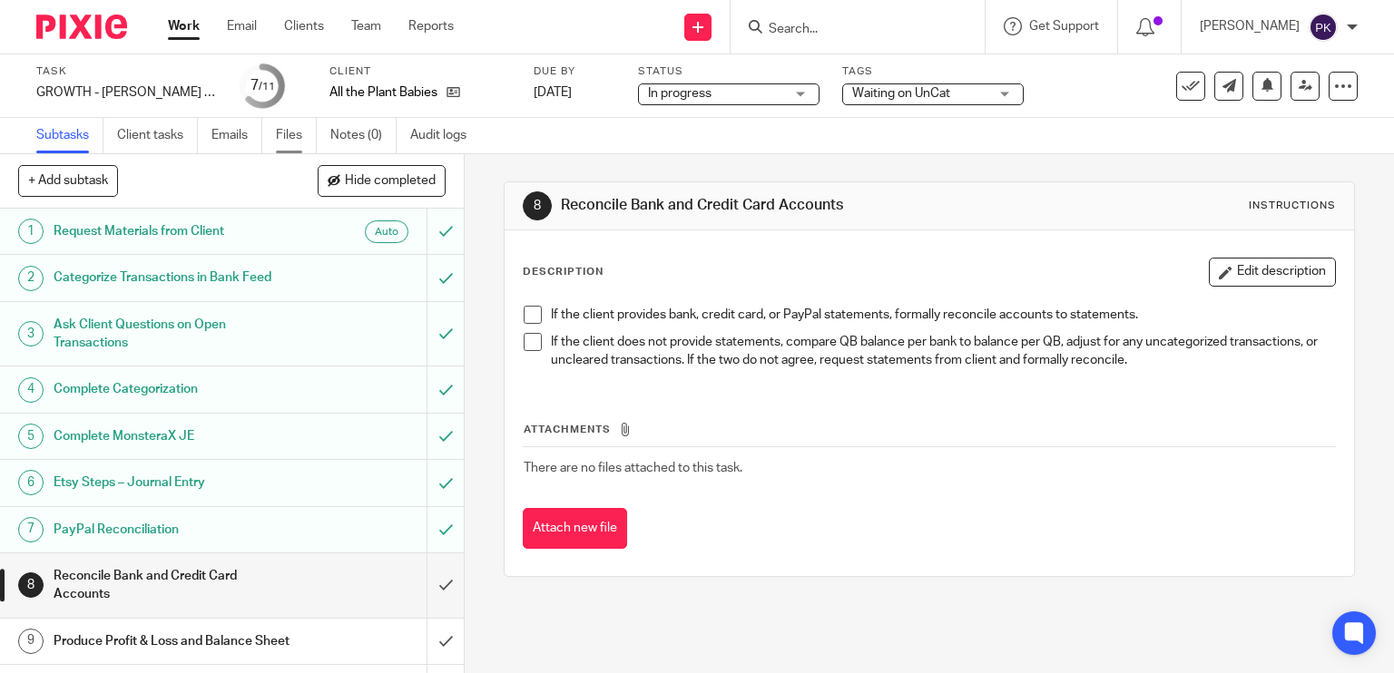
click at [282, 131] on link "Files" at bounding box center [296, 135] width 41 height 35
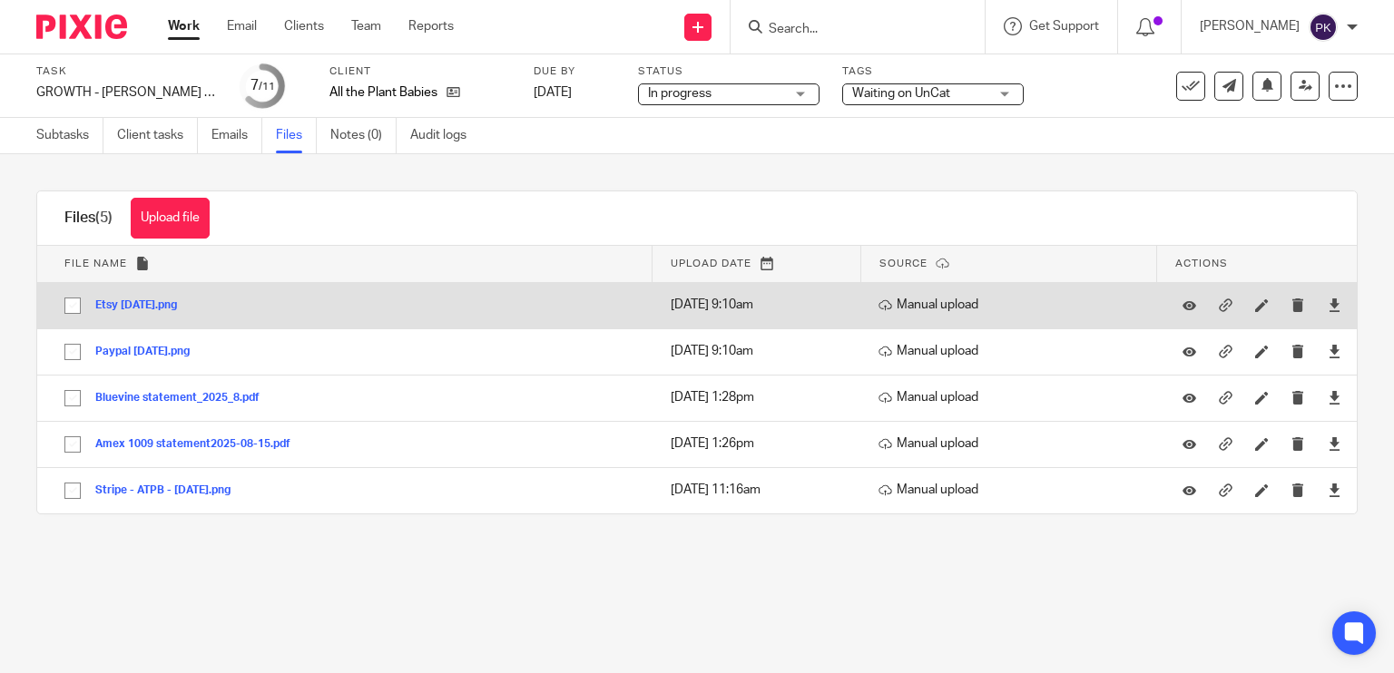
click at [147, 305] on button "Etsy Aug 2025.png" at bounding box center [142, 305] width 95 height 13
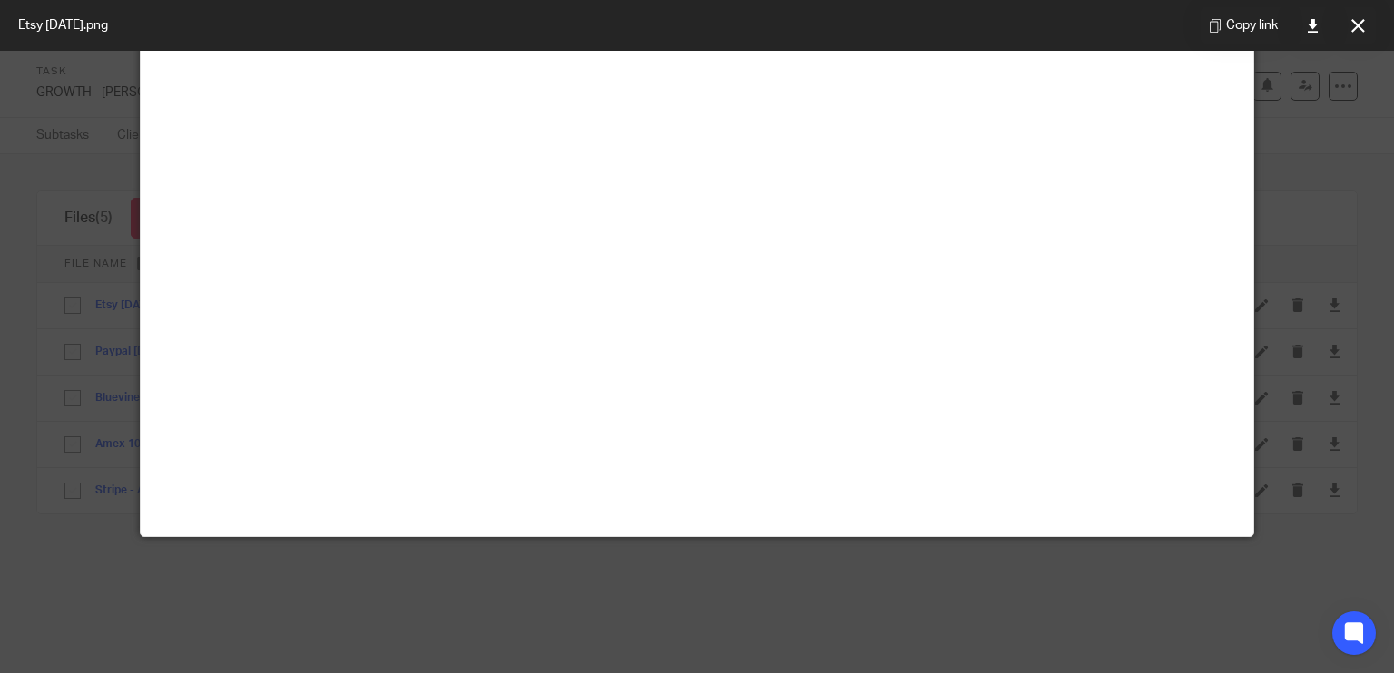
scroll to position [329, 0]
click at [1361, 29] on icon at bounding box center [1358, 26] width 14 height 14
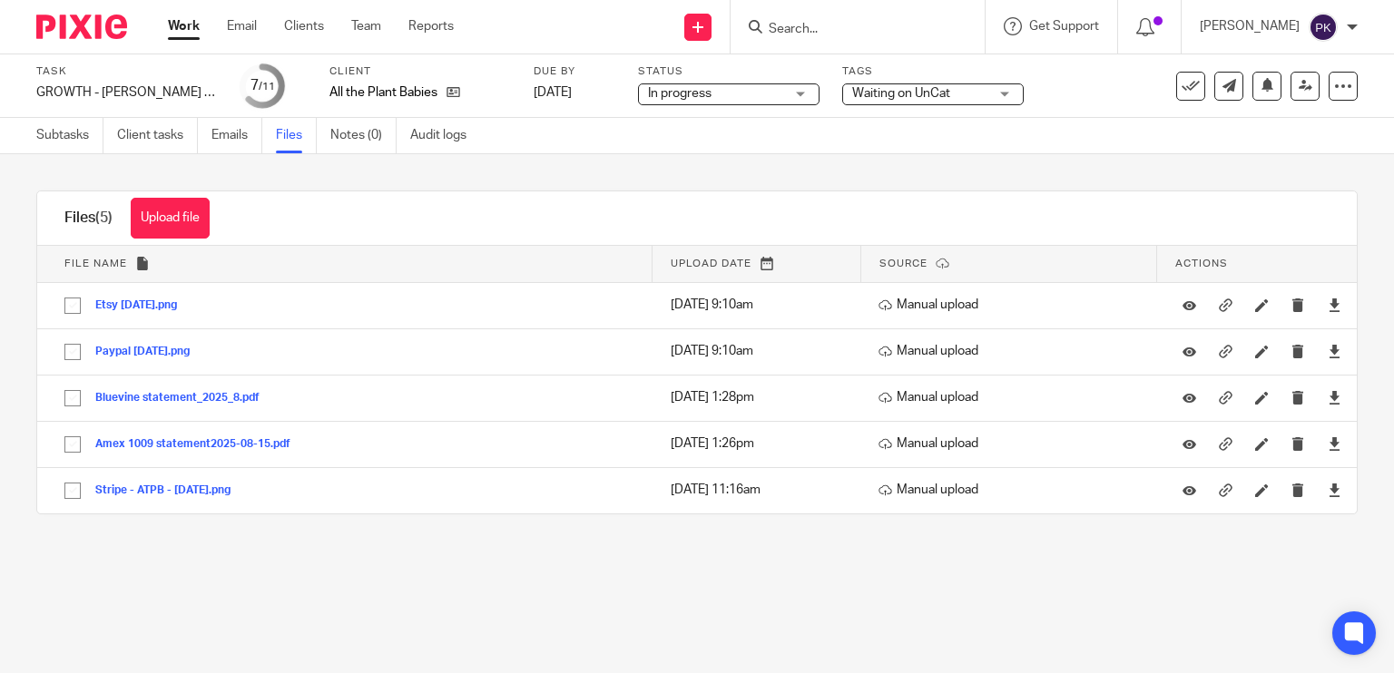
click at [950, 90] on span "Waiting on UnCat" at bounding box center [901, 93] width 98 height 13
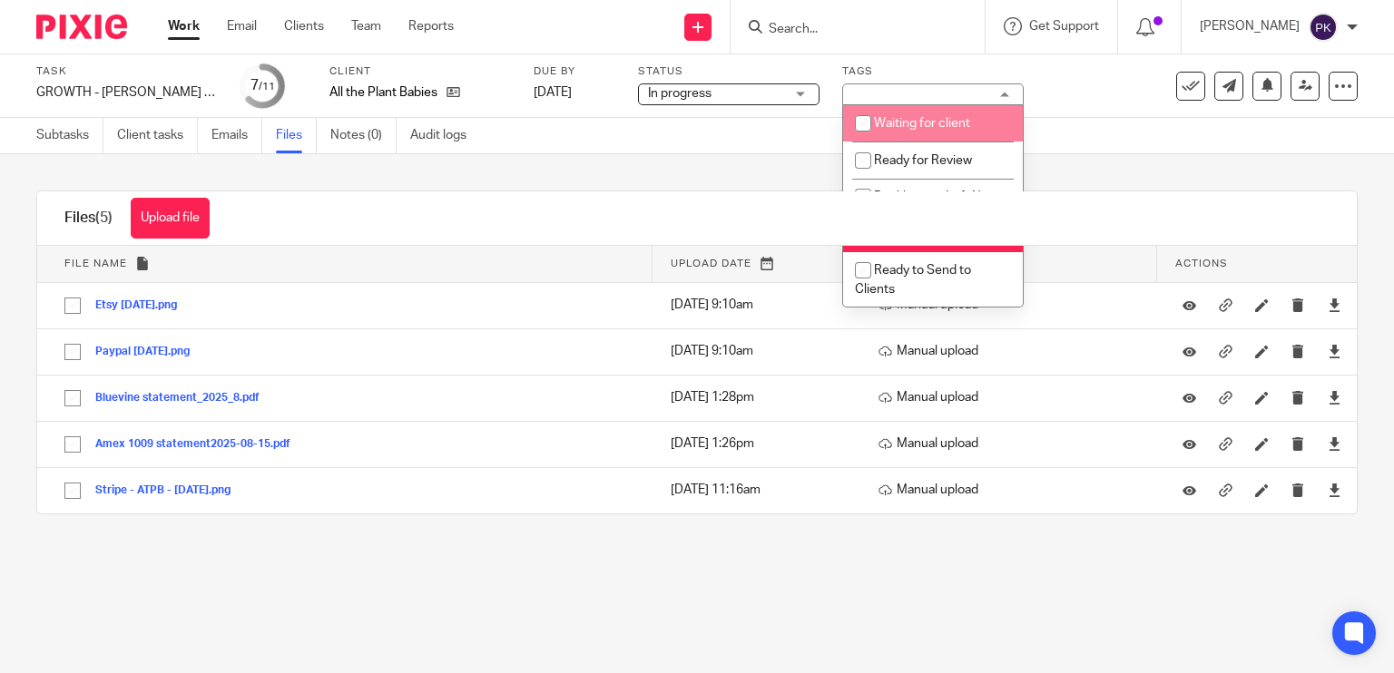
click at [947, 117] on span "Waiting for client" at bounding box center [922, 123] width 96 height 13
checkbox input "true"
click at [710, 164] on div "Upload file Drag & Drop your files, or click here Files uploading... Files (5) …" at bounding box center [697, 352] width 1394 height 397
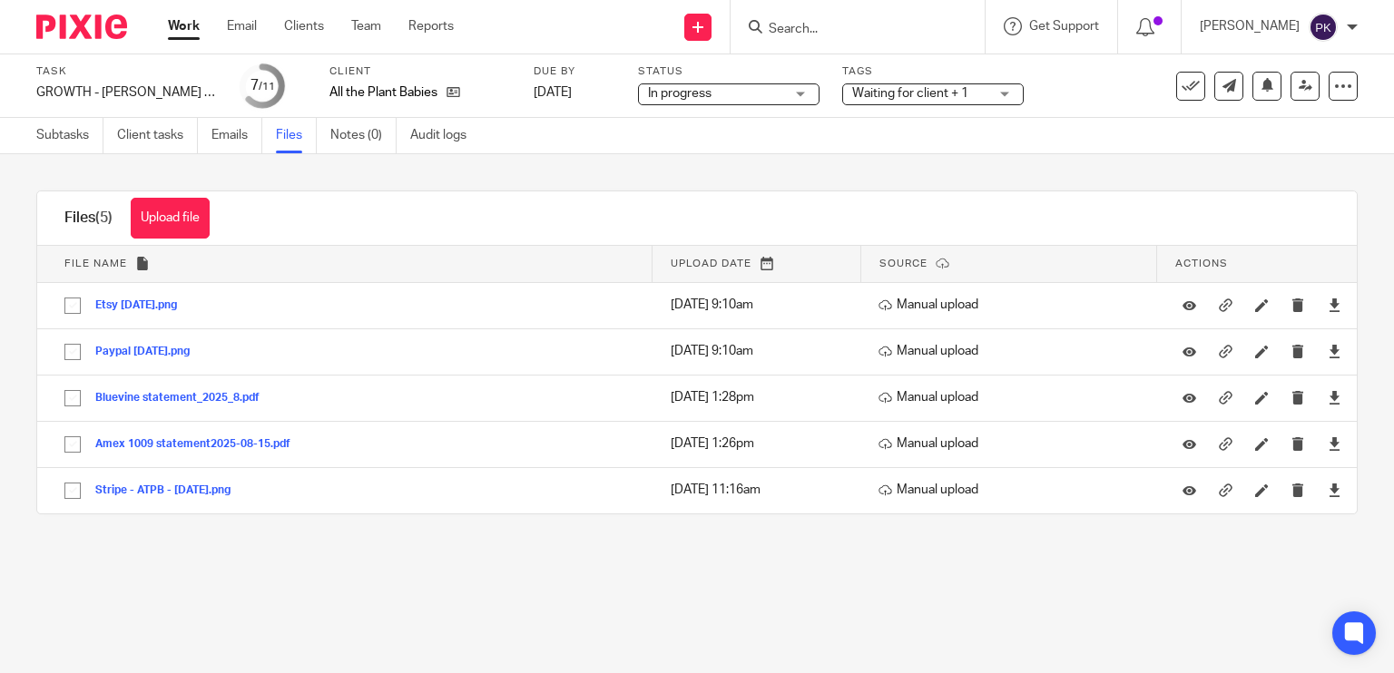
click at [176, 25] on link "Work" at bounding box center [184, 26] width 32 height 18
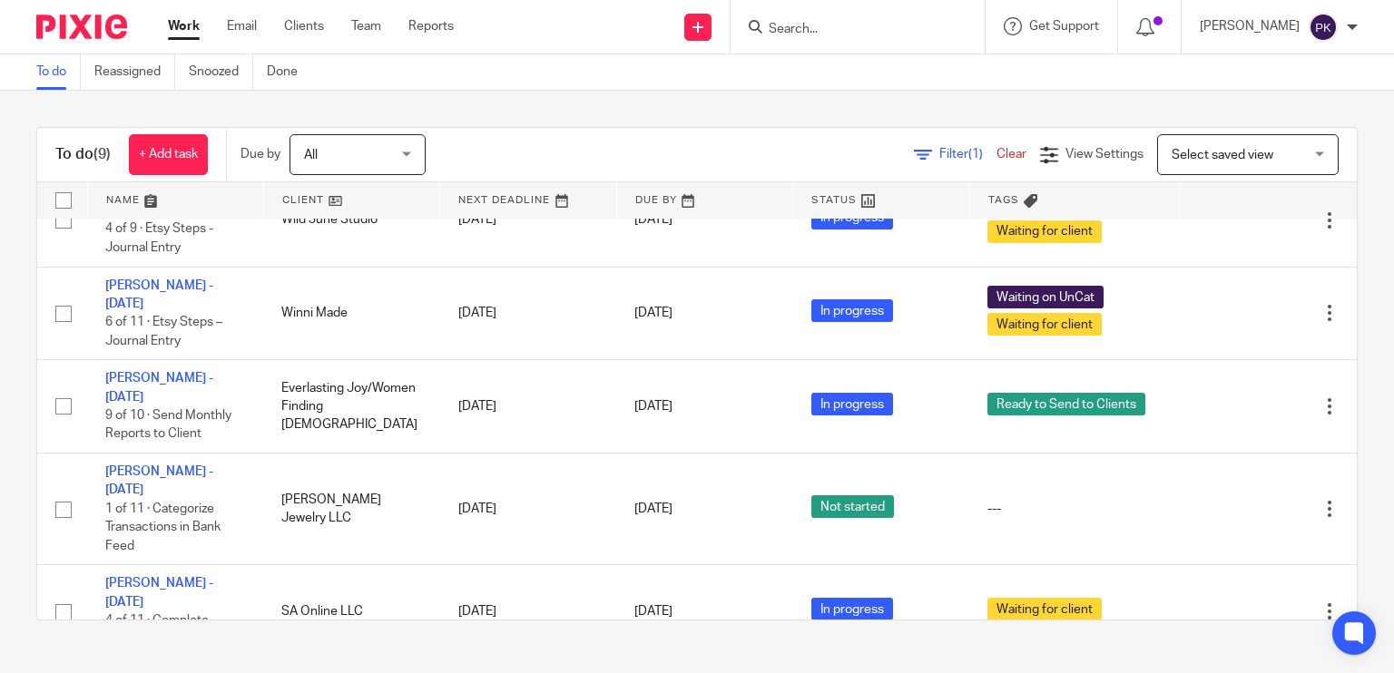
scroll to position [519, 0]
